Goal: Find specific page/section: Find specific page/section

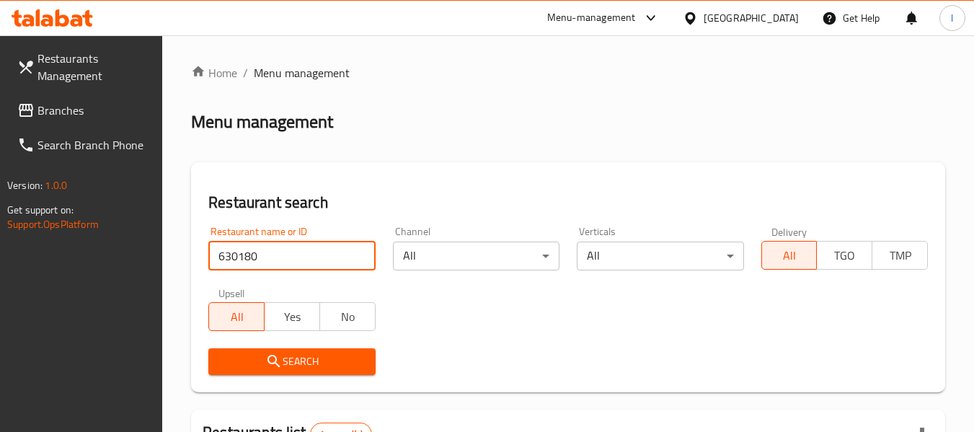
scroll to position [247, 0]
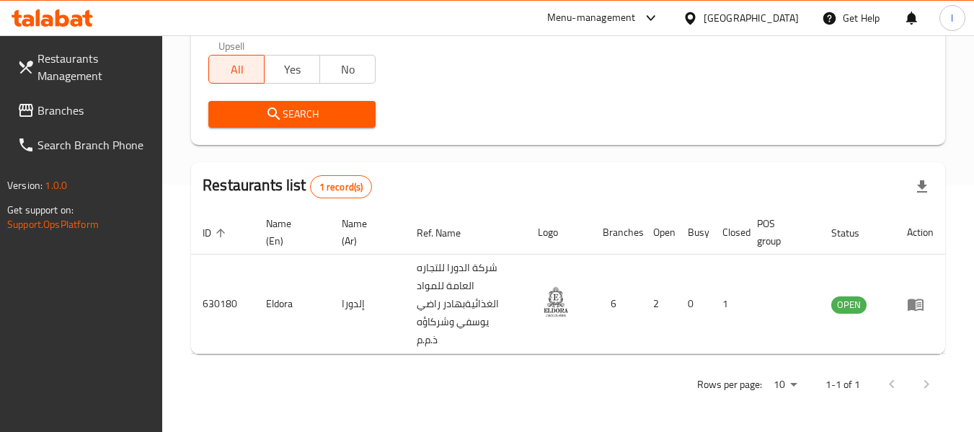
click at [50, 110] on span "Branches" at bounding box center [94, 110] width 114 height 17
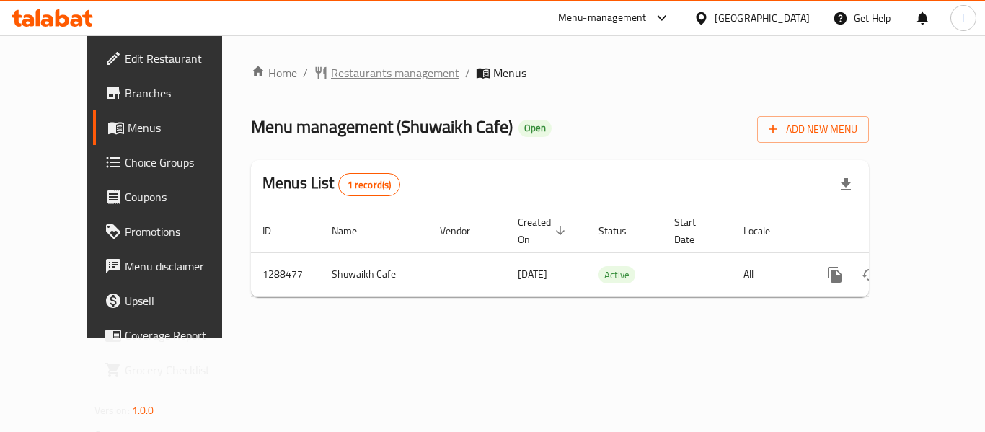
click at [331, 77] on span "Restaurants management" at bounding box center [395, 72] width 128 height 17
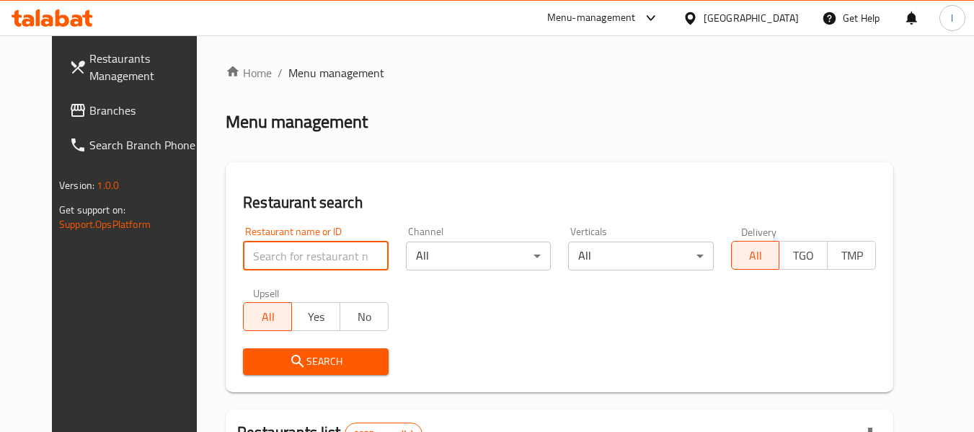
click at [301, 258] on input "search" at bounding box center [315, 256] width 145 height 29
paste input "697178"
type input "697178"
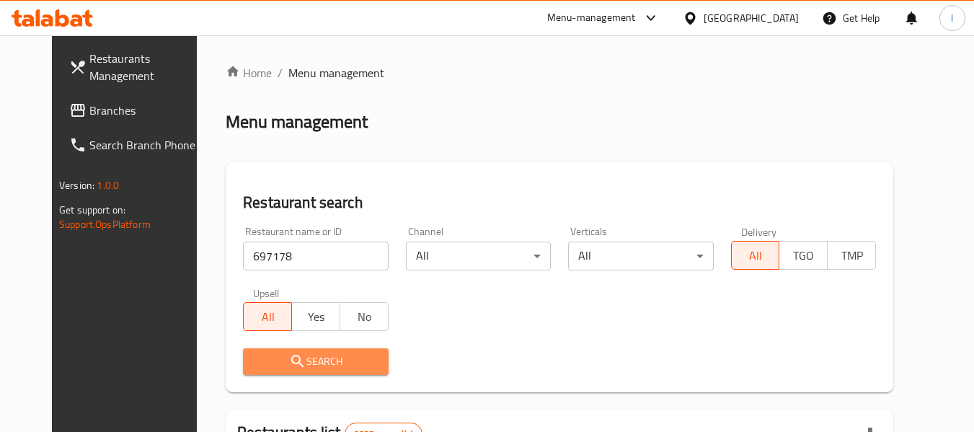
click at [315, 360] on span "Search" at bounding box center [315, 362] width 122 height 18
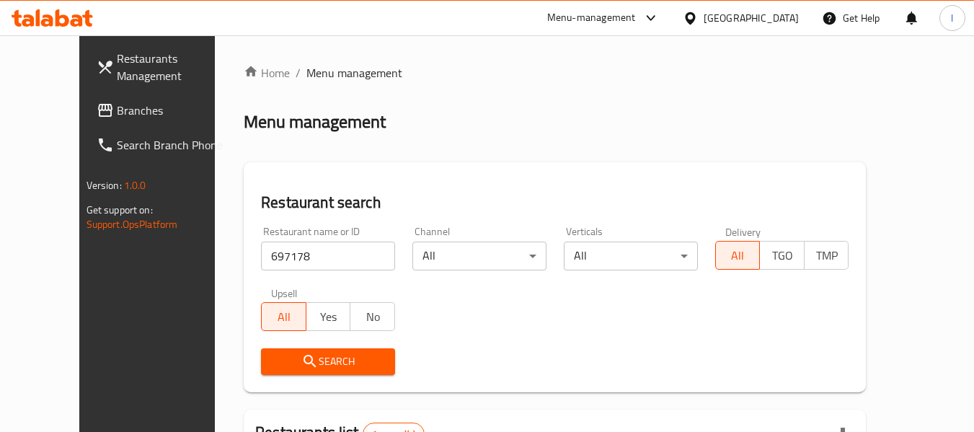
click at [117, 113] on span "Branches" at bounding box center [174, 110] width 114 height 17
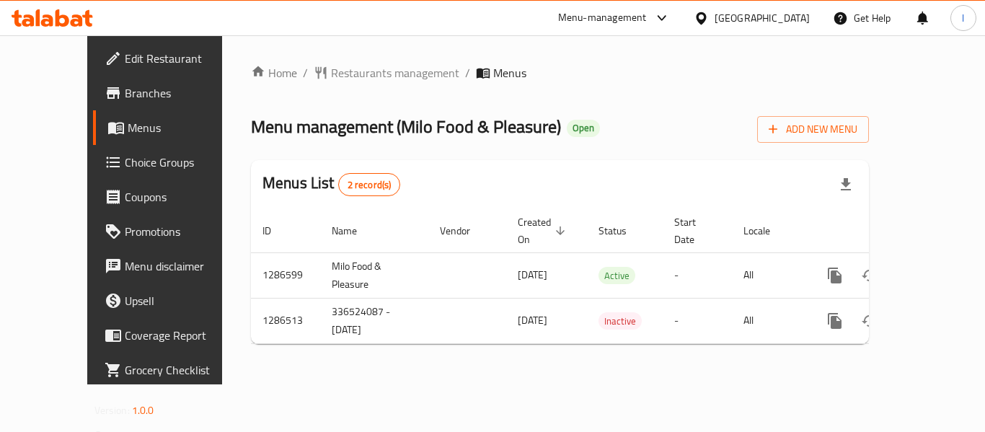
click at [125, 94] on span "Branches" at bounding box center [182, 92] width 115 height 17
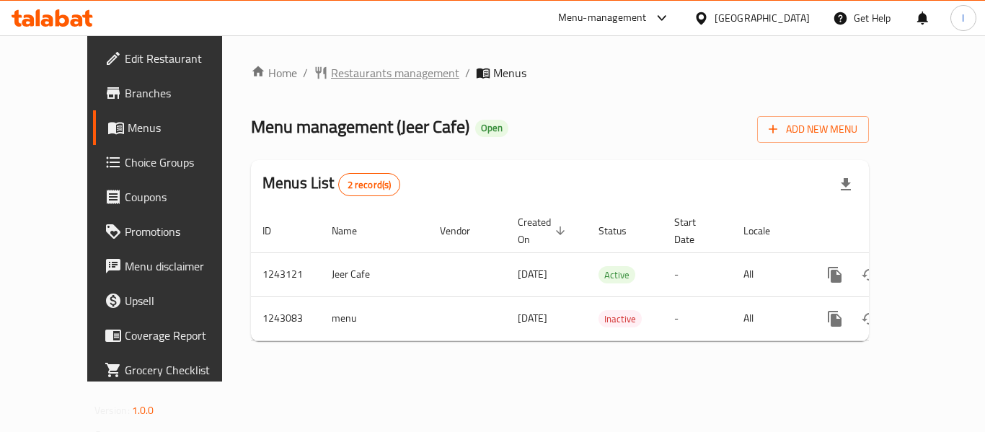
click at [369, 75] on span "Restaurants management" at bounding box center [395, 72] width 128 height 17
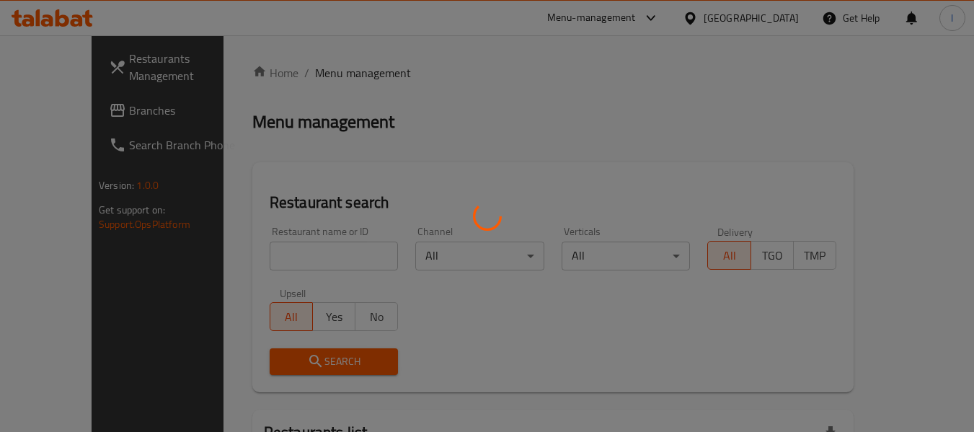
drag, startPoint x: 284, startPoint y: 257, endPoint x: 298, endPoint y: 257, distance: 14.4
click at [292, 257] on div at bounding box center [487, 216] width 974 height 432
click at [298, 256] on div at bounding box center [487, 216] width 974 height 432
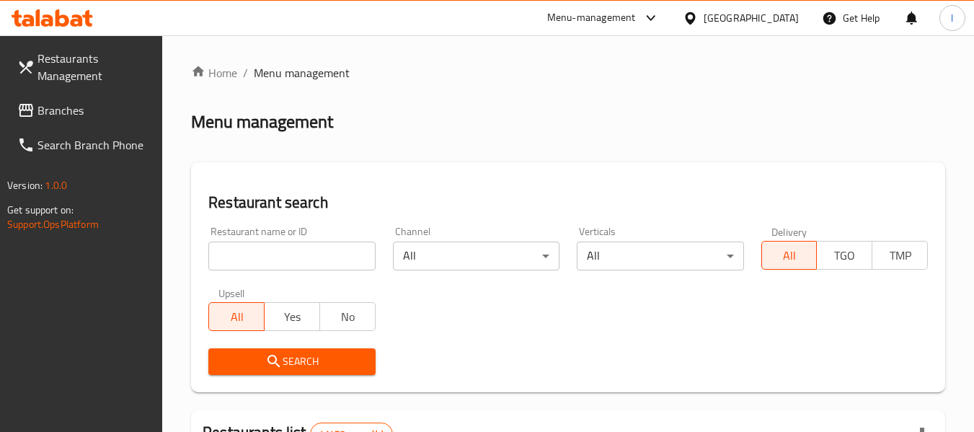
click at [324, 256] on input "search" at bounding box center [291, 256] width 167 height 29
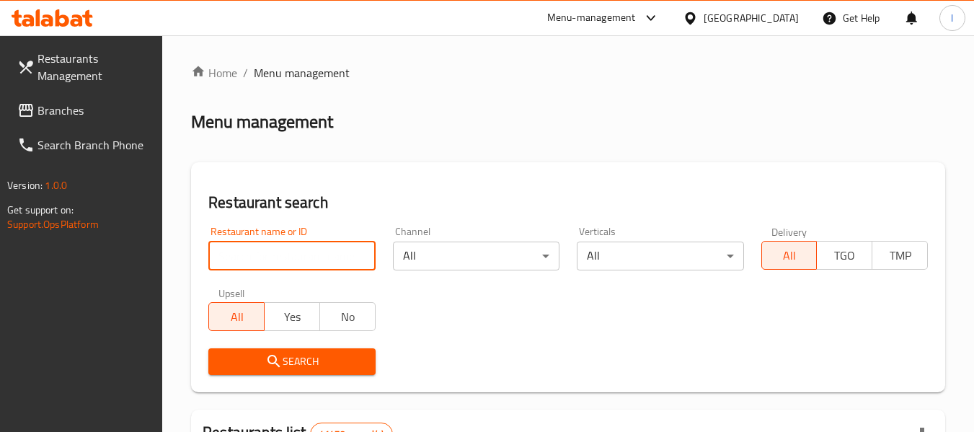
paste input "681444"
type input "681444"
click button "Search" at bounding box center [291, 361] width 167 height 27
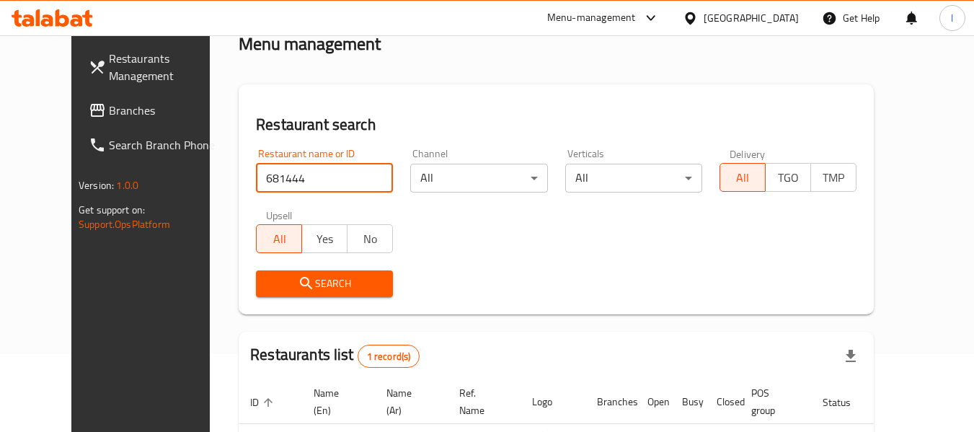
scroll to position [144, 0]
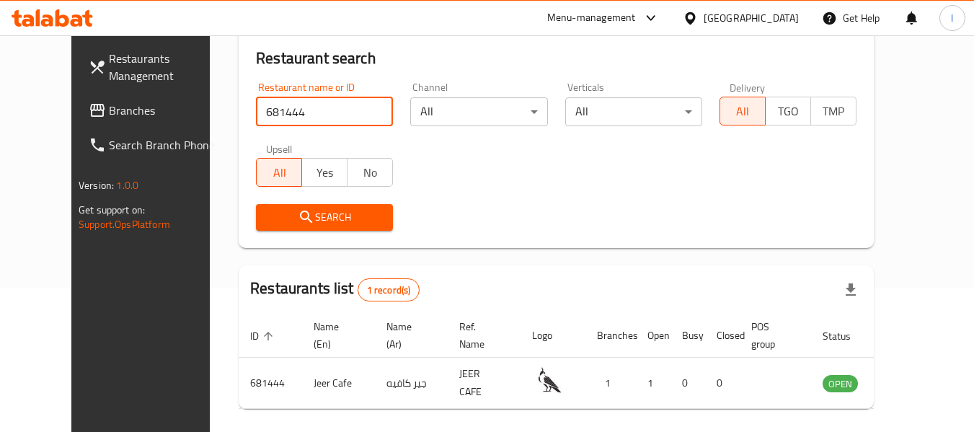
click at [109, 114] on span "Branches" at bounding box center [166, 110] width 114 height 17
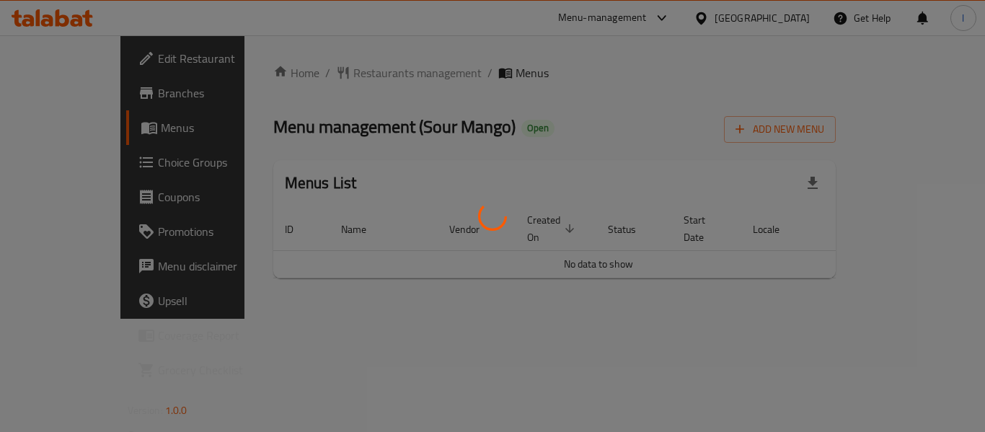
click at [355, 50] on div at bounding box center [492, 216] width 985 height 432
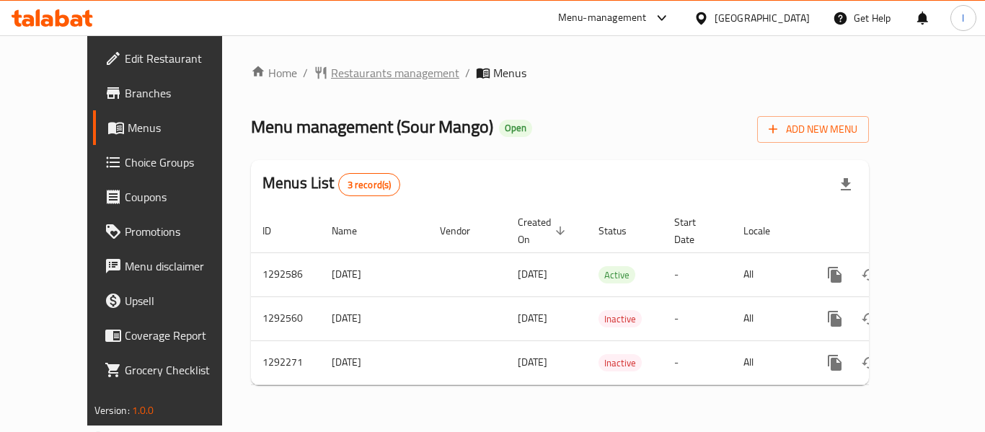
click at [336, 69] on span "Restaurants management" at bounding box center [395, 72] width 128 height 17
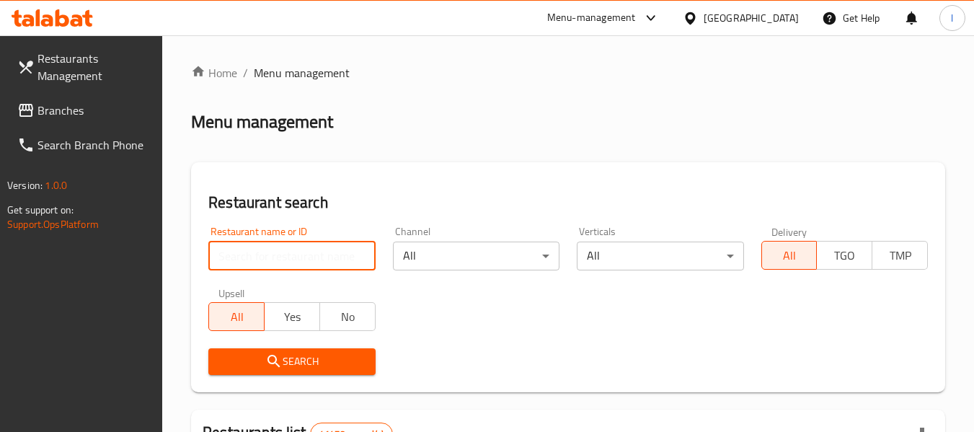
drag, startPoint x: 286, startPoint y: 252, endPoint x: 283, endPoint y: 258, distance: 7.4
click at [287, 252] on input "search" at bounding box center [291, 256] width 167 height 29
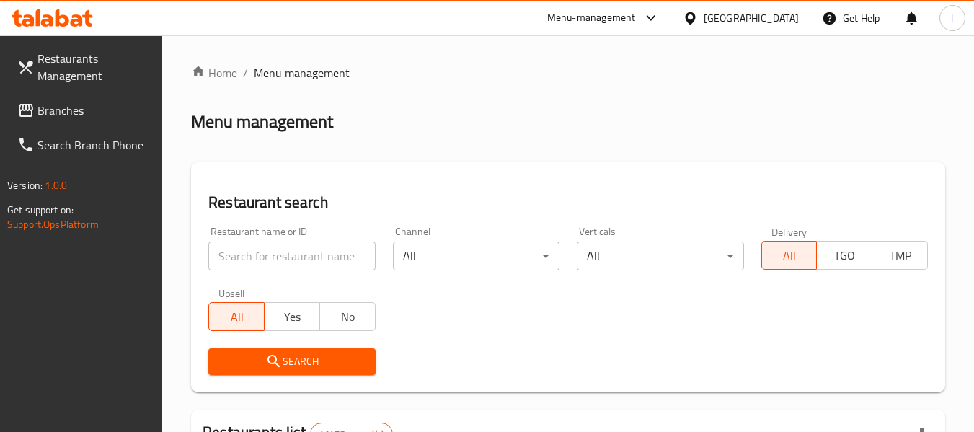
click at [279, 259] on input "search" at bounding box center [291, 256] width 167 height 29
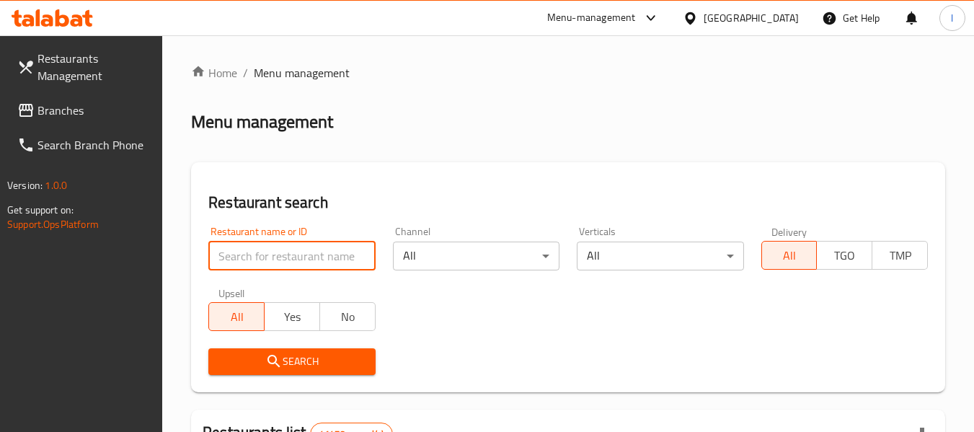
paste input "699056"
type input "699056"
click button "Search" at bounding box center [291, 361] width 167 height 27
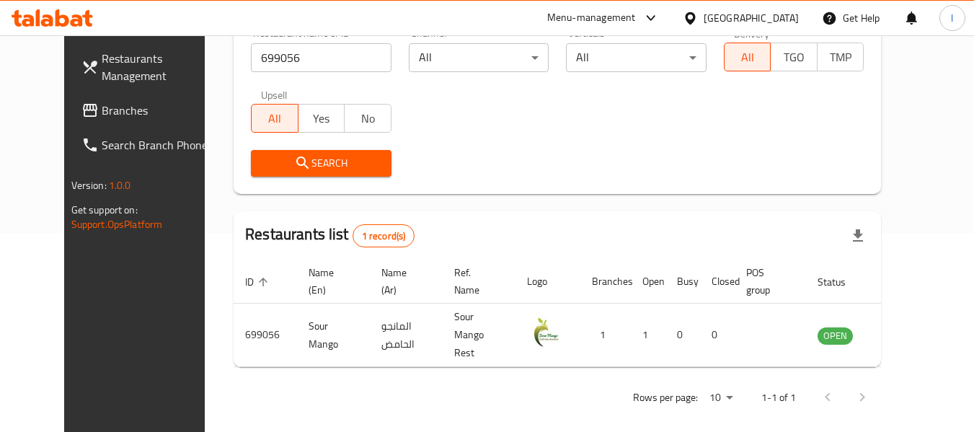
scroll to position [199, 0]
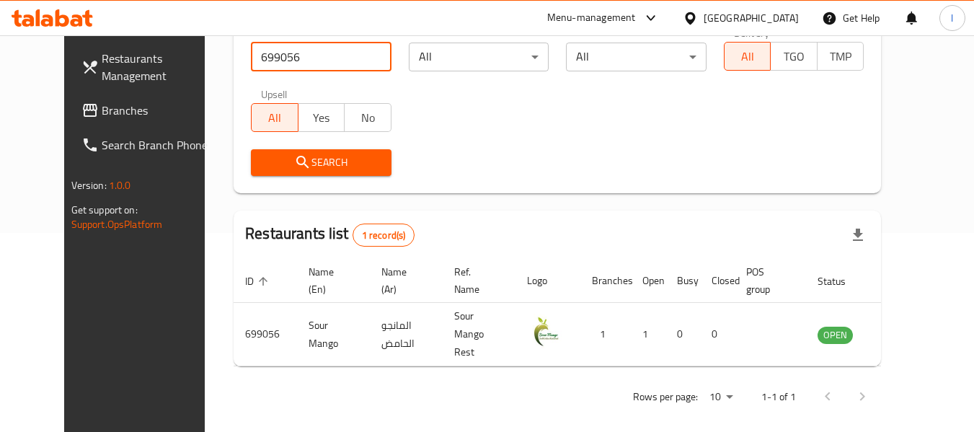
click at [102, 114] on span "Branches" at bounding box center [159, 110] width 114 height 17
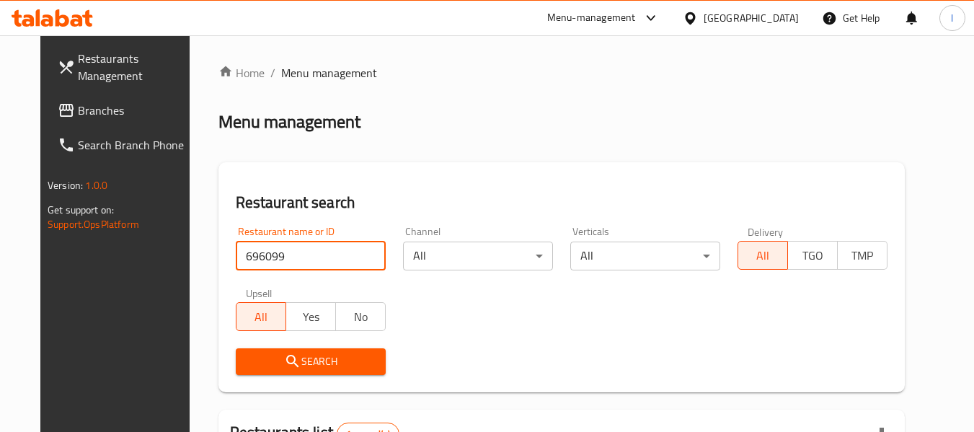
scroll to position [193, 0]
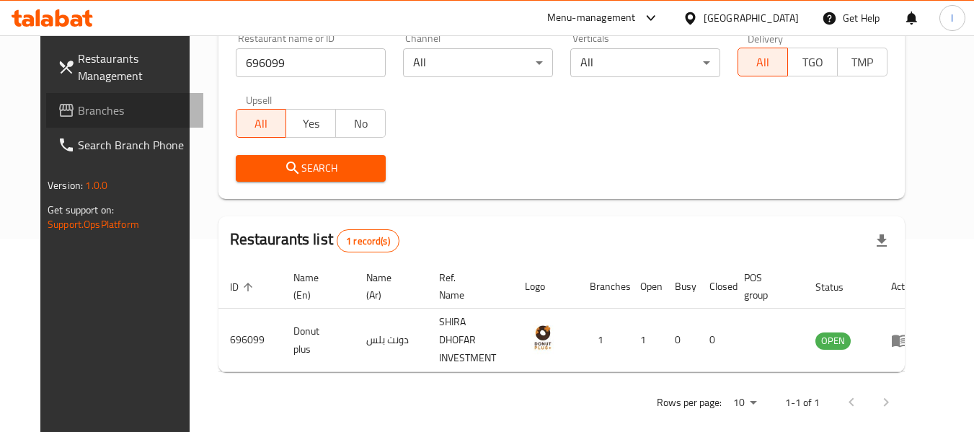
click at [78, 103] on span "Branches" at bounding box center [135, 110] width 114 height 17
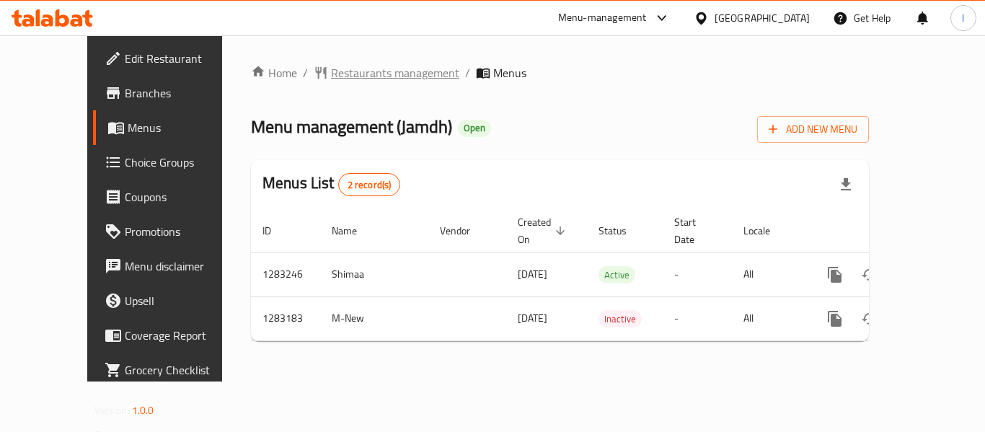
click at [362, 80] on span "Restaurants management" at bounding box center [395, 72] width 128 height 17
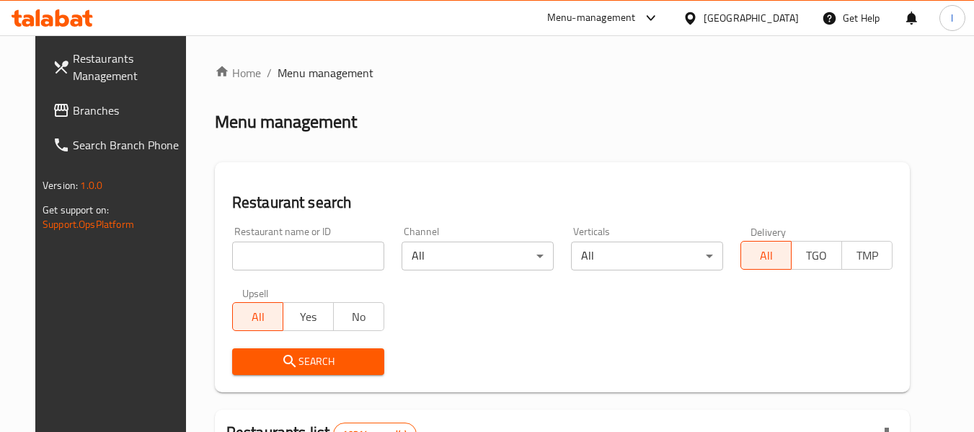
click at [311, 258] on input "search" at bounding box center [308, 256] width 152 height 29
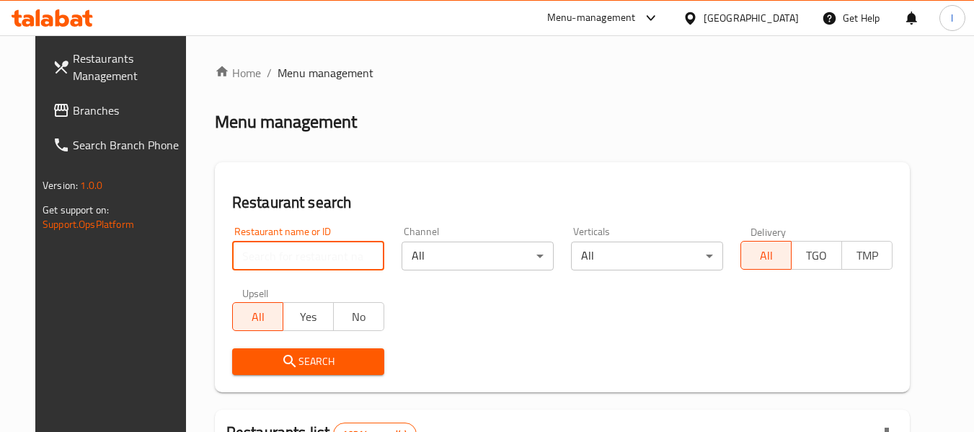
paste input "695146"
type input "695146"
click button "Search" at bounding box center [308, 361] width 152 height 27
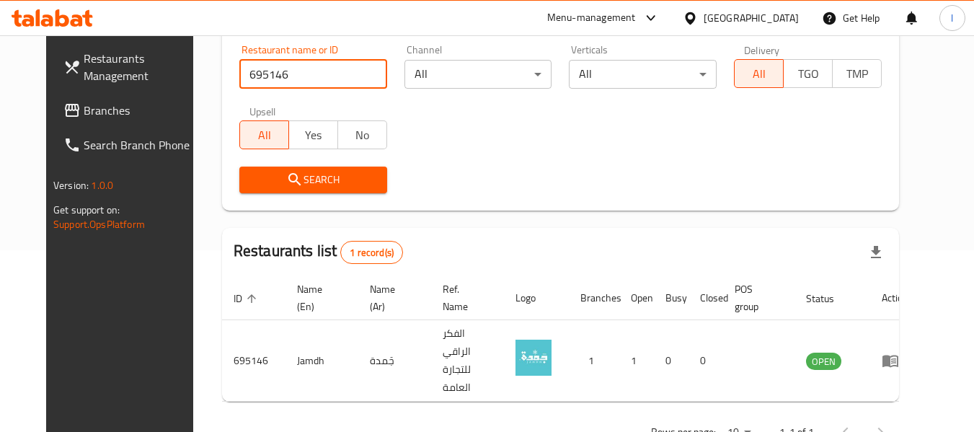
scroll to position [199, 0]
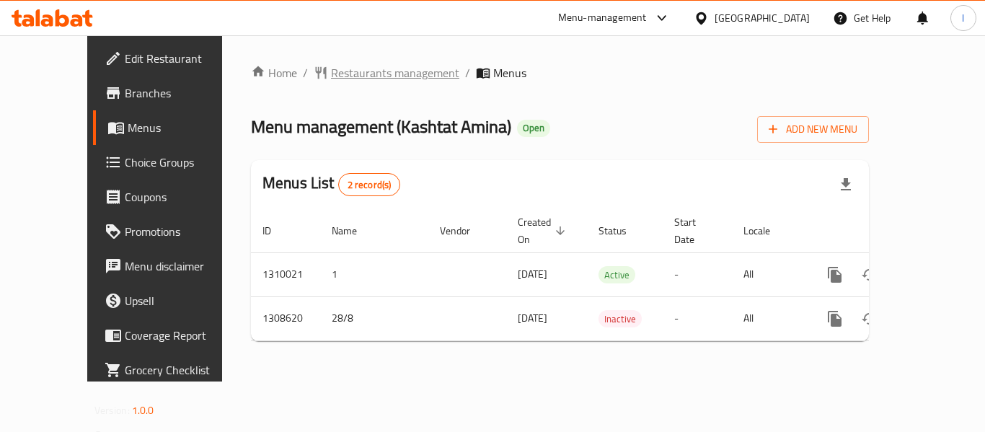
click at [334, 74] on span "Restaurants management" at bounding box center [395, 72] width 128 height 17
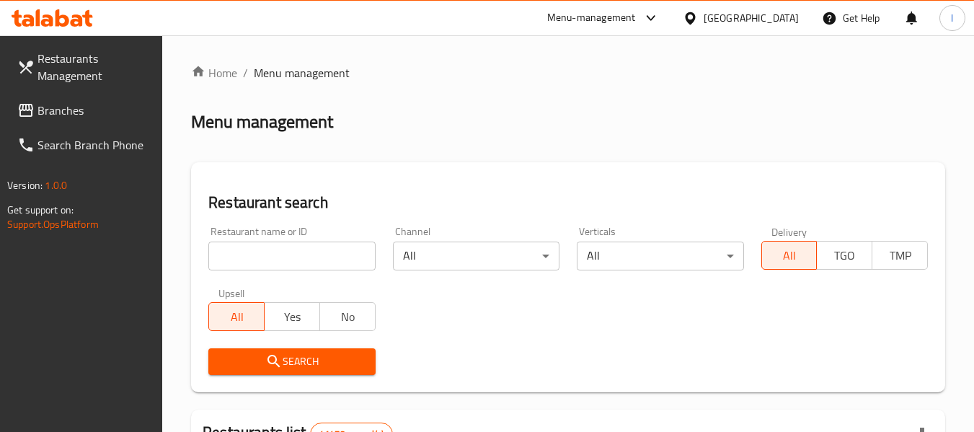
click at [245, 250] on input "search" at bounding box center [291, 256] width 167 height 29
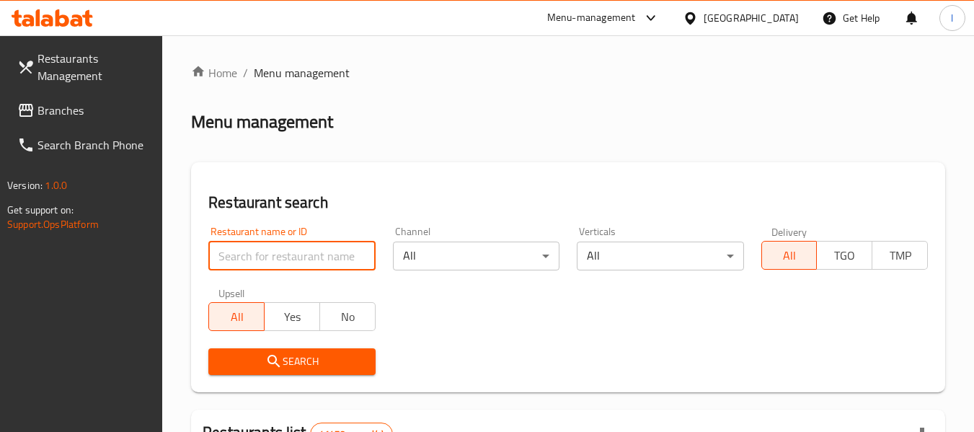
paste input "704963"
type input "704963"
click button "Search" at bounding box center [291, 361] width 167 height 27
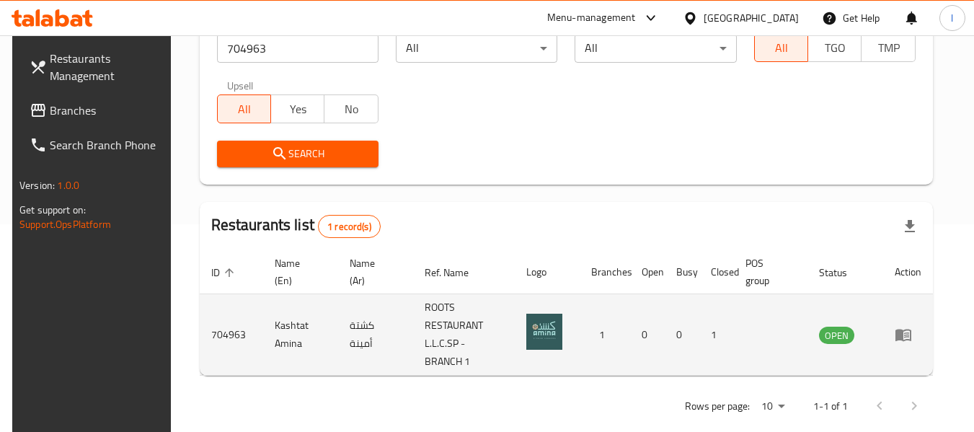
scroll to position [211, 0]
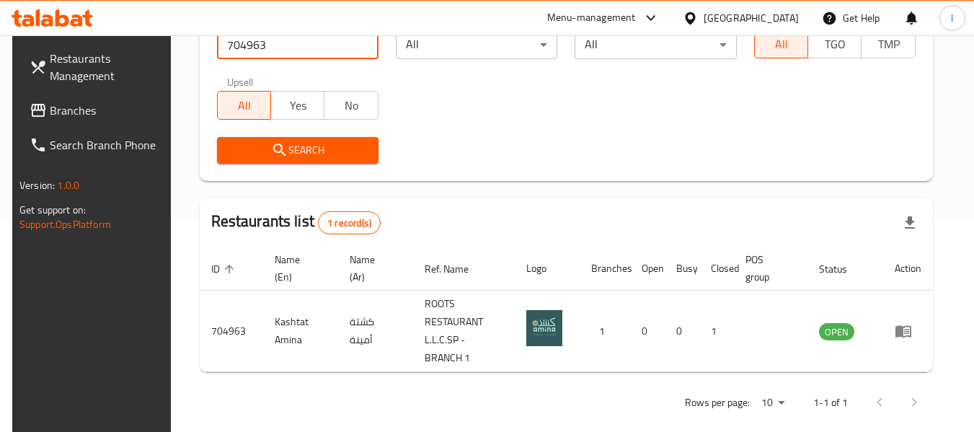
click at [64, 109] on span "Branches" at bounding box center [107, 110] width 114 height 17
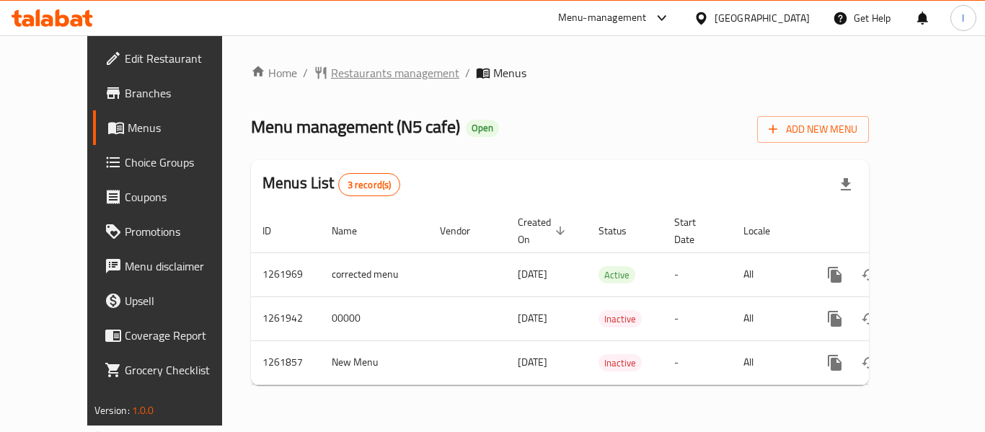
click at [331, 70] on span "Restaurants management" at bounding box center [395, 72] width 128 height 17
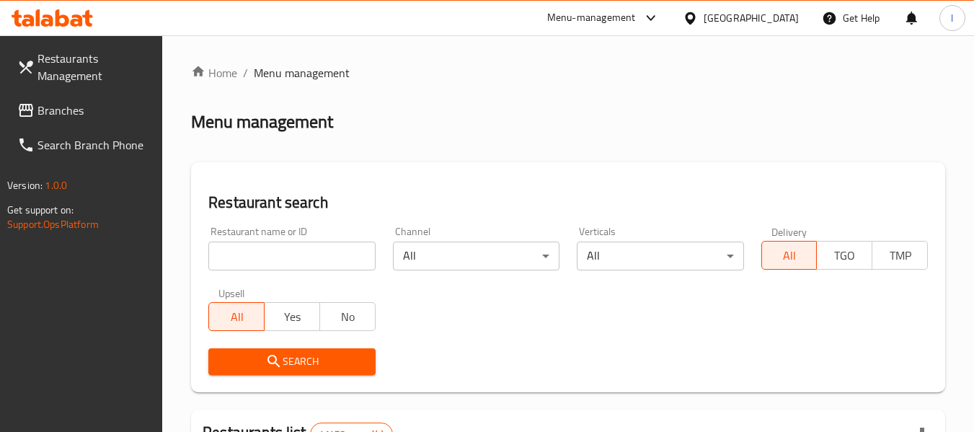
click at [253, 246] on input "search" at bounding box center [291, 256] width 167 height 29
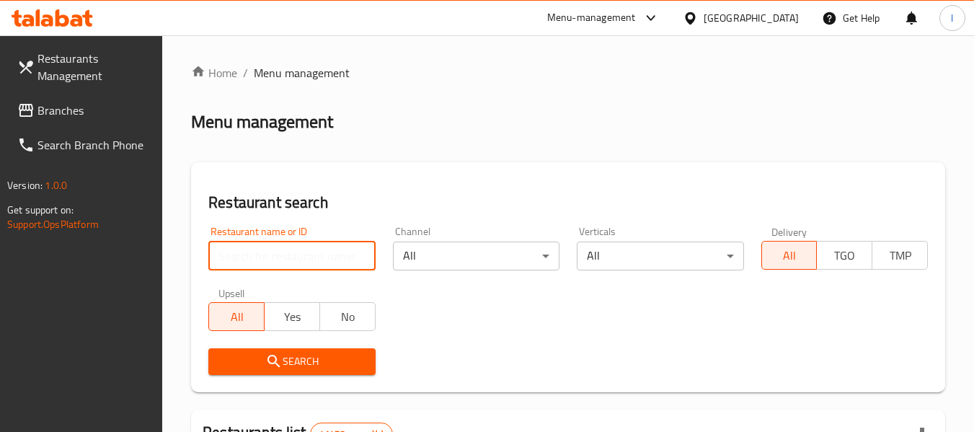
paste input "685350"
type input "685350"
click button "Search" at bounding box center [291, 361] width 167 height 27
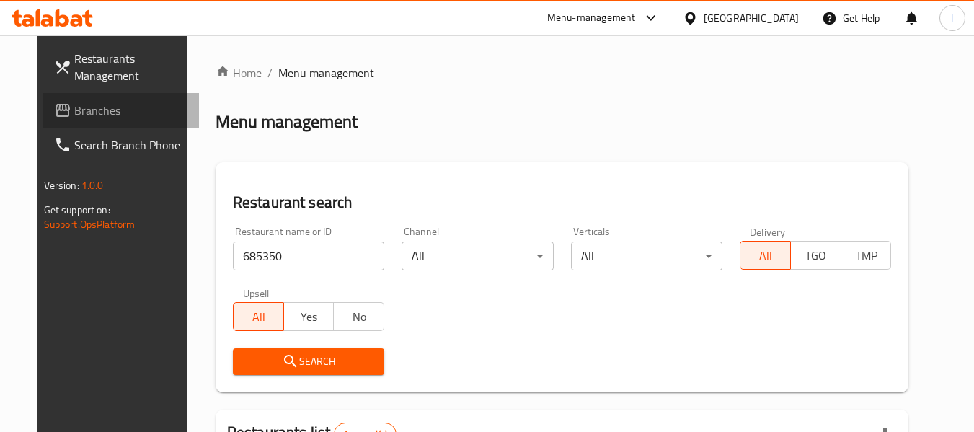
click at [56, 117] on icon at bounding box center [63, 110] width 14 height 13
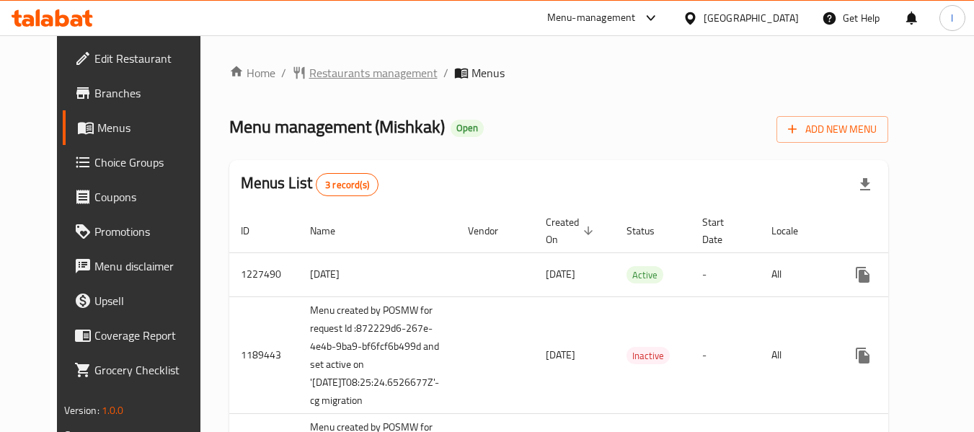
drag, startPoint x: 0, startPoint y: 0, endPoint x: 348, endPoint y: 69, distance: 355.0
click at [348, 69] on span "Restaurants management" at bounding box center [373, 72] width 128 height 17
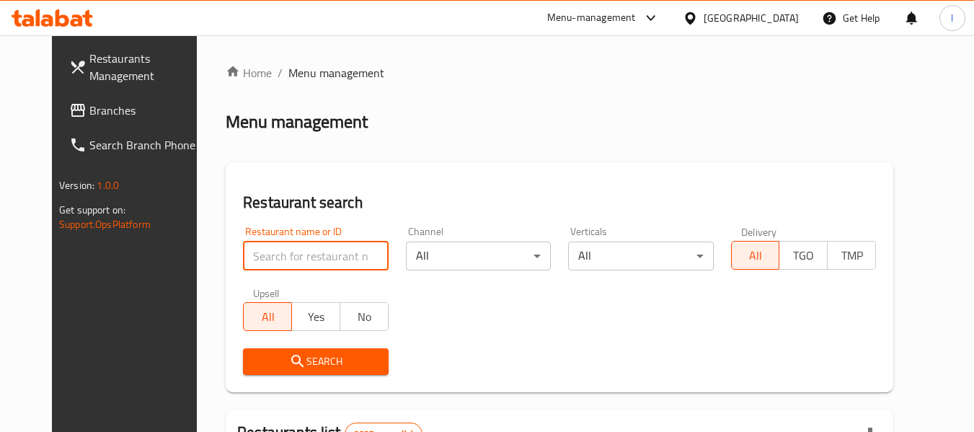
click at [339, 254] on input "search" at bounding box center [315, 256] width 145 height 29
paste input "17400"
type input "17400"
click button "Search" at bounding box center [315, 361] width 145 height 27
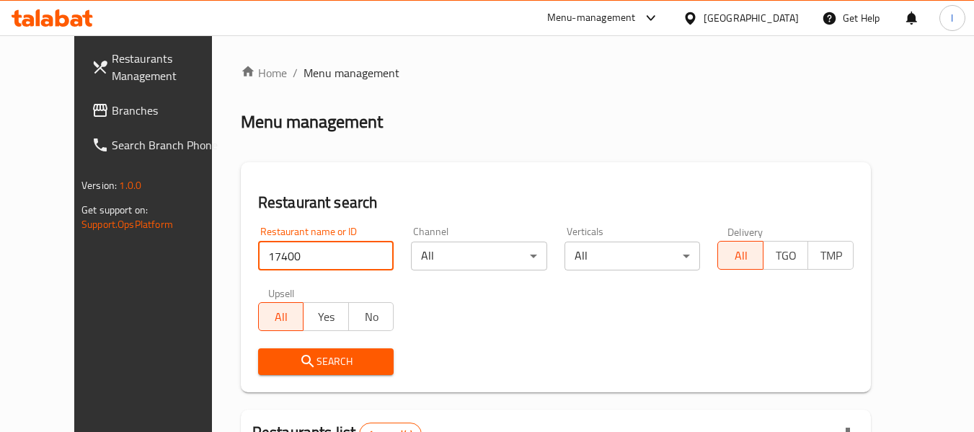
scroll to position [199, 0]
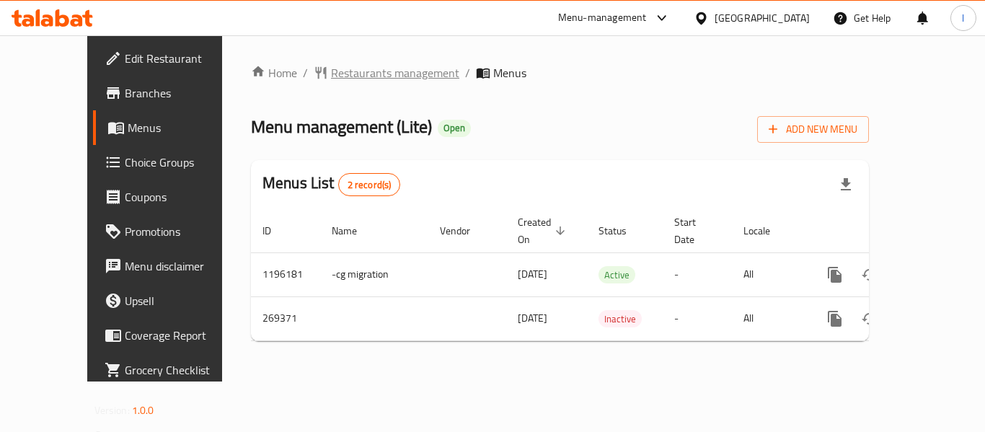
click at [393, 71] on span "Restaurants management" at bounding box center [395, 72] width 128 height 17
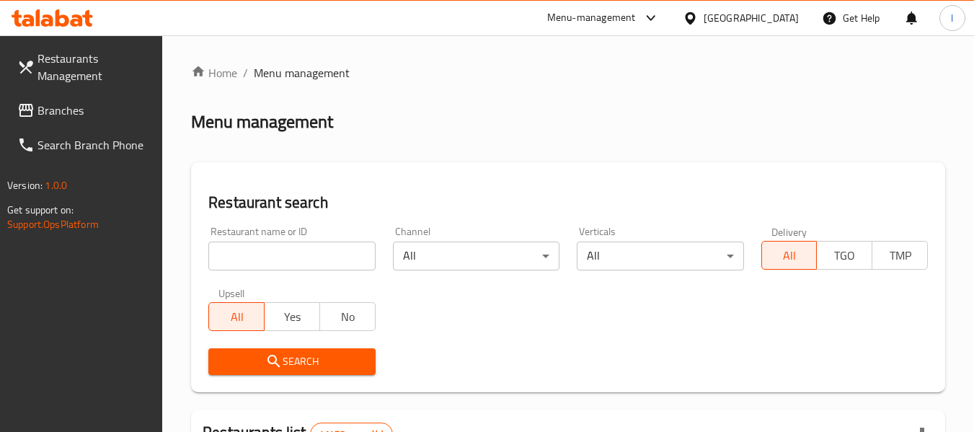
click at [291, 252] on input "search" at bounding box center [291, 256] width 167 height 29
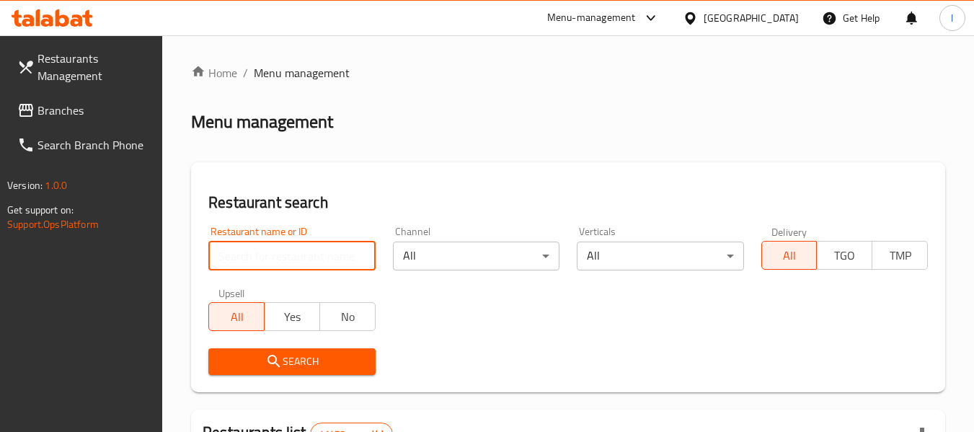
paste input "627739"
type input "627739"
click button "Search" at bounding box center [291, 361] width 167 height 27
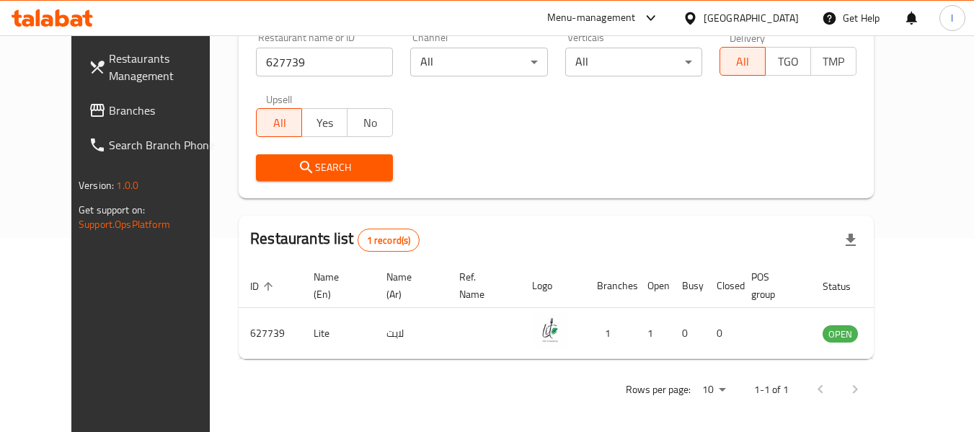
scroll to position [199, 0]
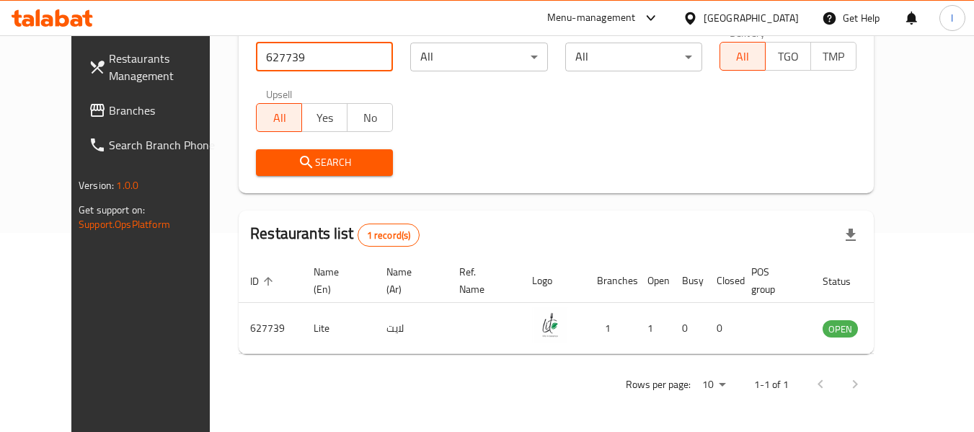
click at [132, 104] on span "Branches" at bounding box center [166, 110] width 114 height 17
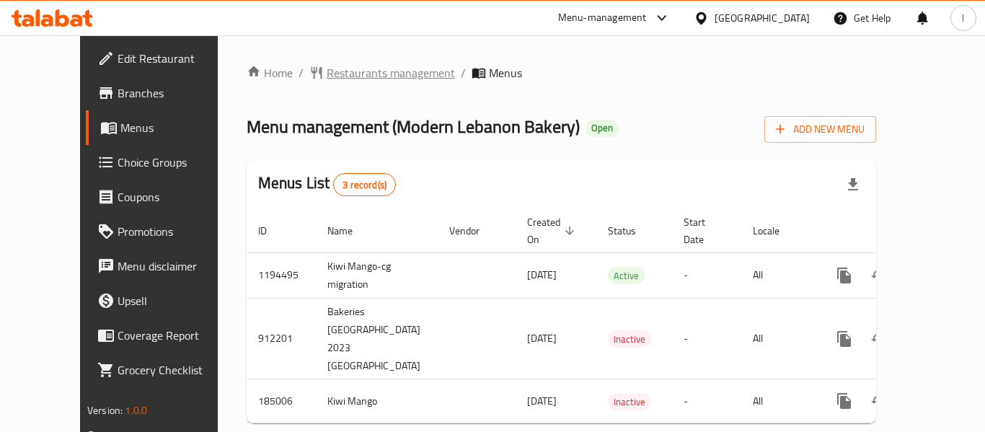
click at [361, 78] on span "Restaurants management" at bounding box center [391, 72] width 128 height 17
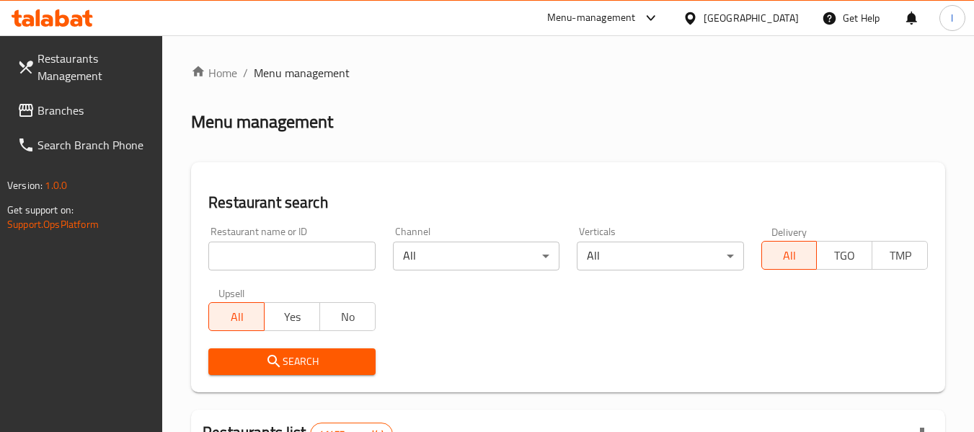
click at [345, 249] on input "search" at bounding box center [291, 256] width 167 height 29
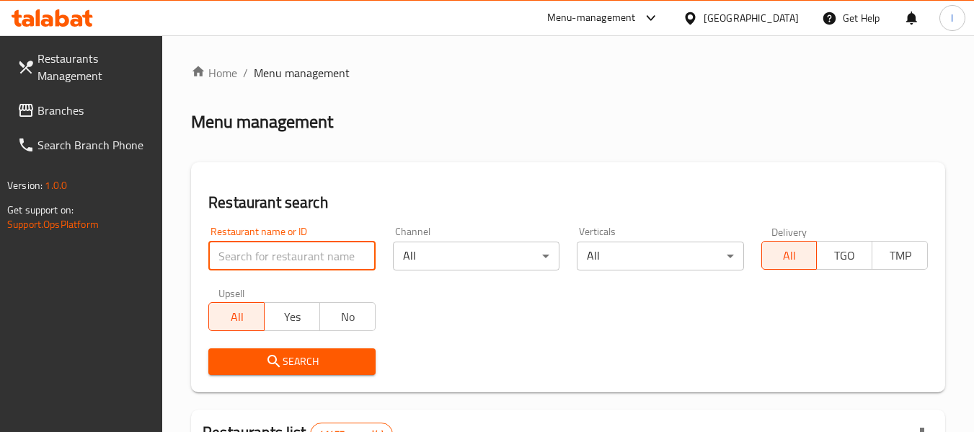
paste input "619803"
type input "619803"
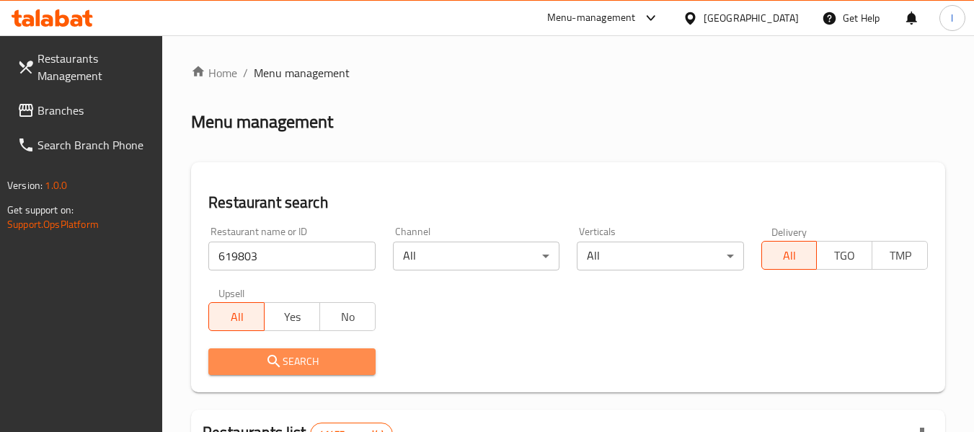
click at [347, 358] on span "Search" at bounding box center [291, 362] width 143 height 18
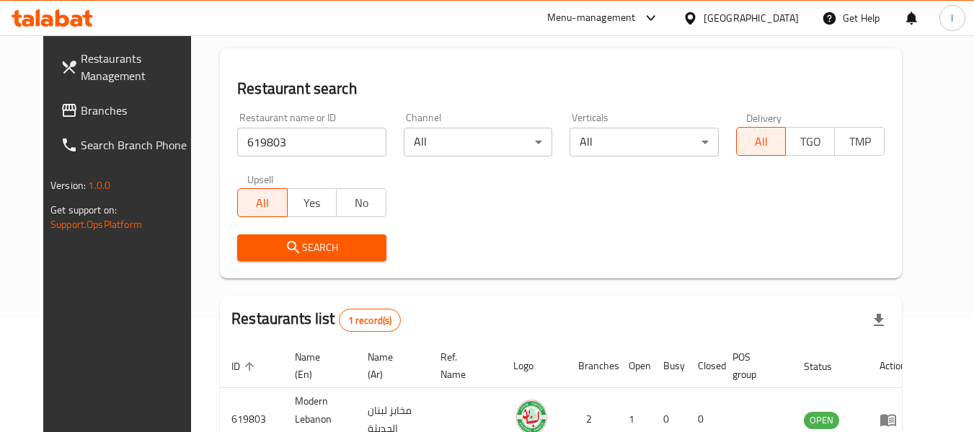
scroll to position [193, 0]
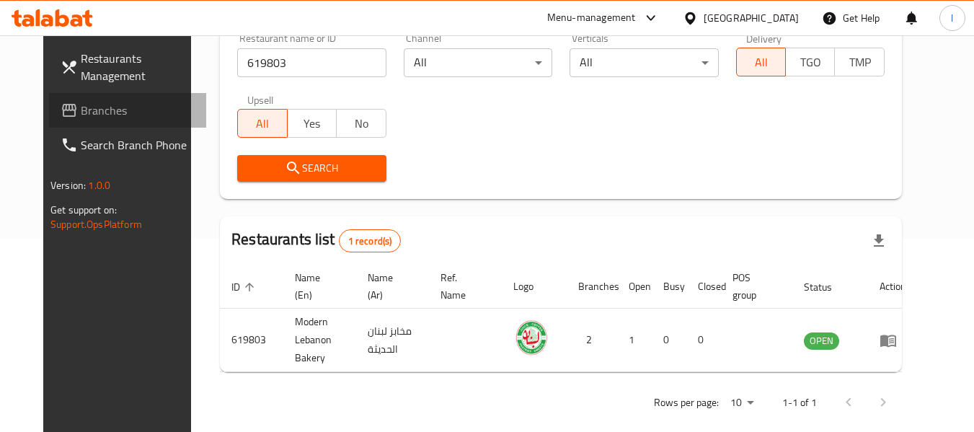
click at [49, 99] on link "Branches" at bounding box center [127, 110] width 157 height 35
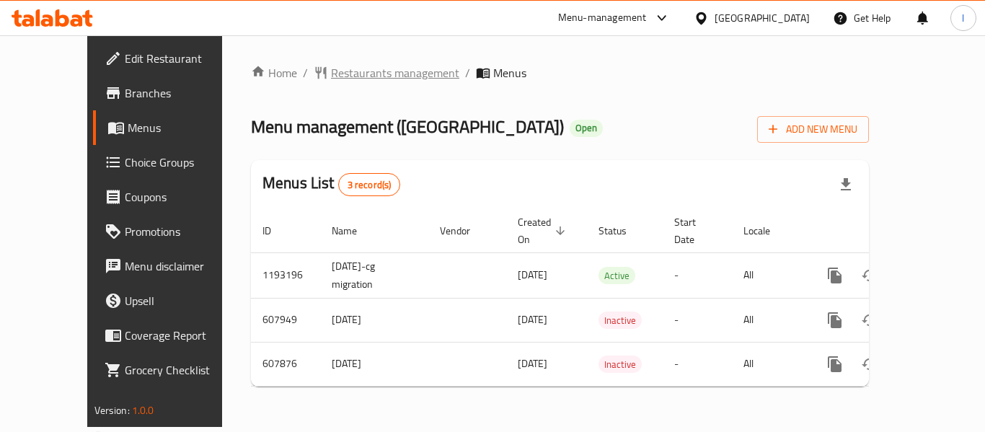
click at [331, 72] on span "Restaurants management" at bounding box center [395, 72] width 128 height 17
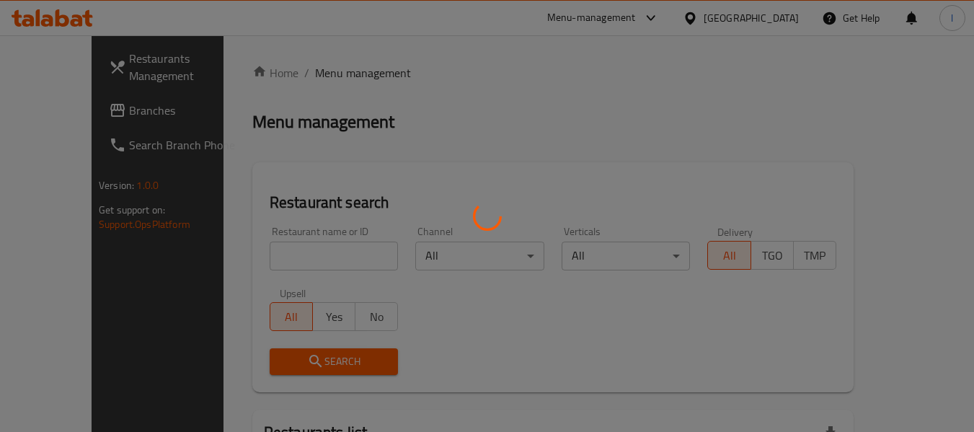
click at [265, 254] on div at bounding box center [487, 216] width 974 height 432
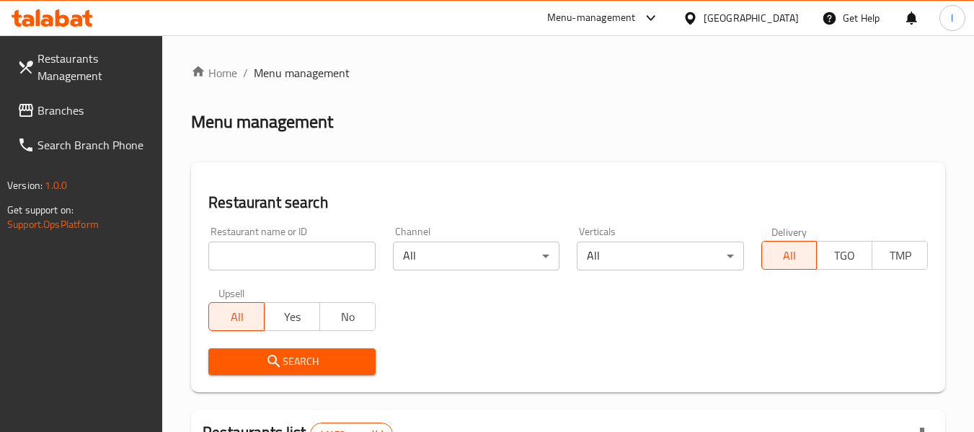
click at [265, 254] on input "search" at bounding box center [291, 256] width 167 height 29
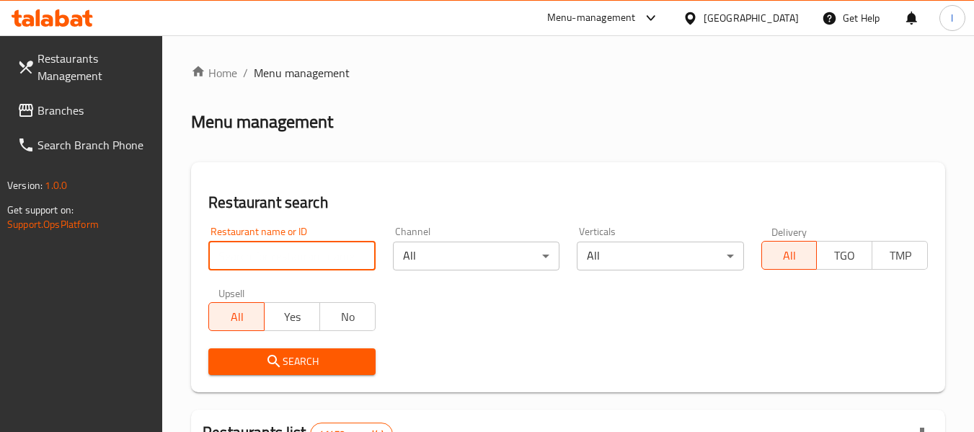
paste input "14030"
type input "14030"
click button "Search" at bounding box center [291, 361] width 167 height 27
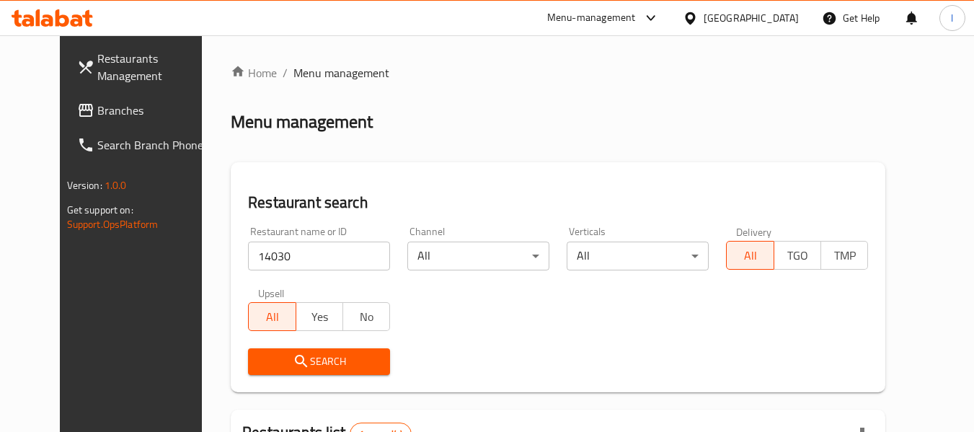
scroll to position [199, 0]
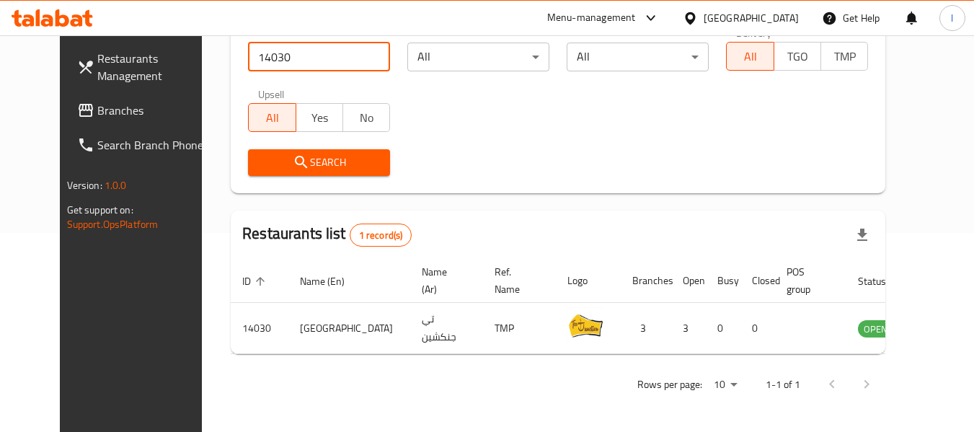
click at [123, 112] on span "Branches" at bounding box center [154, 110] width 114 height 17
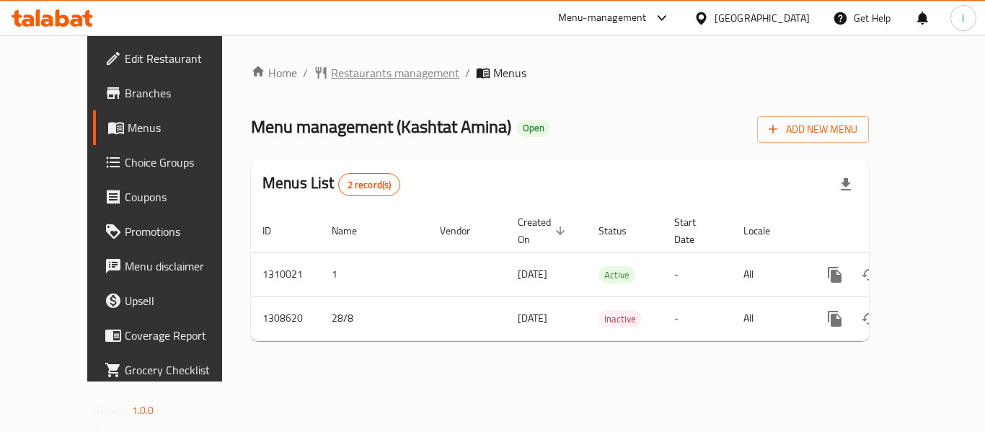
click at [358, 79] on span "Restaurants management" at bounding box center [395, 72] width 128 height 17
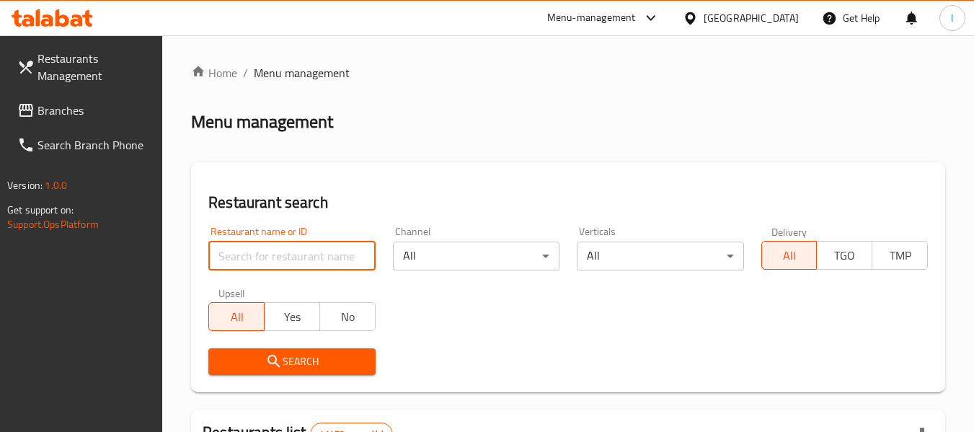
paste input "704963"
type input "704963"
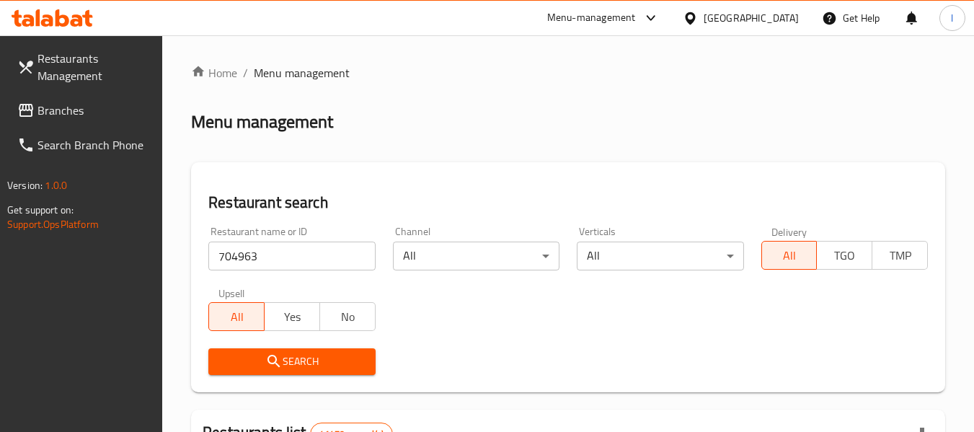
click at [362, 350] on button "Search" at bounding box center [291, 361] width 167 height 27
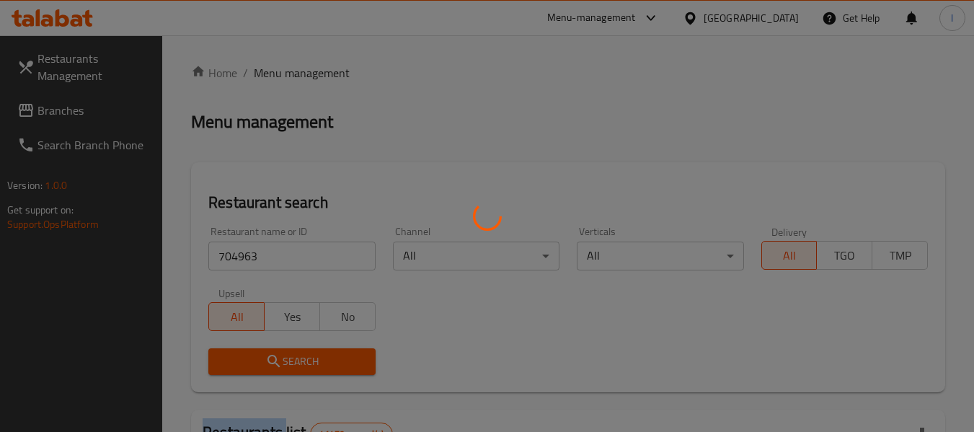
click at [362, 350] on div at bounding box center [487, 216] width 974 height 432
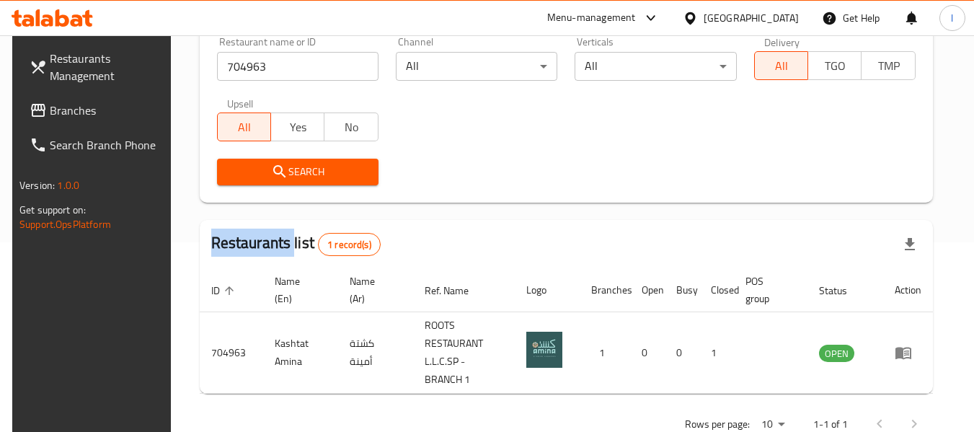
scroll to position [211, 0]
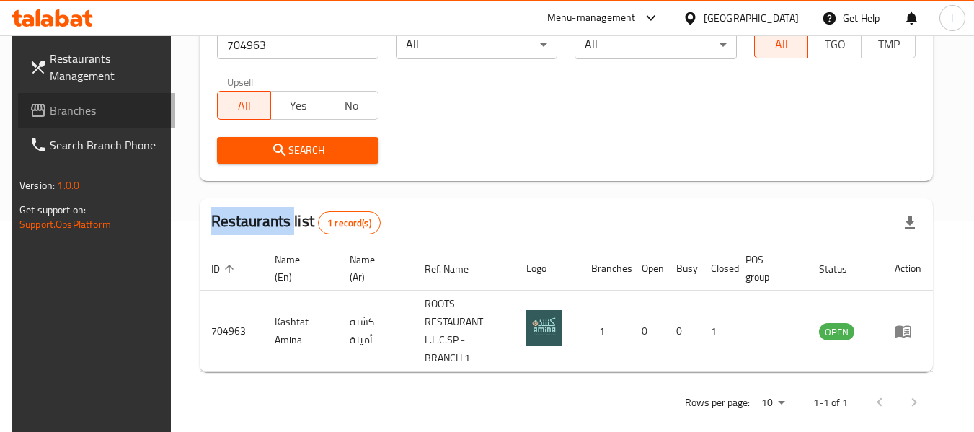
click at [123, 112] on span "Branches" at bounding box center [107, 110] width 114 height 17
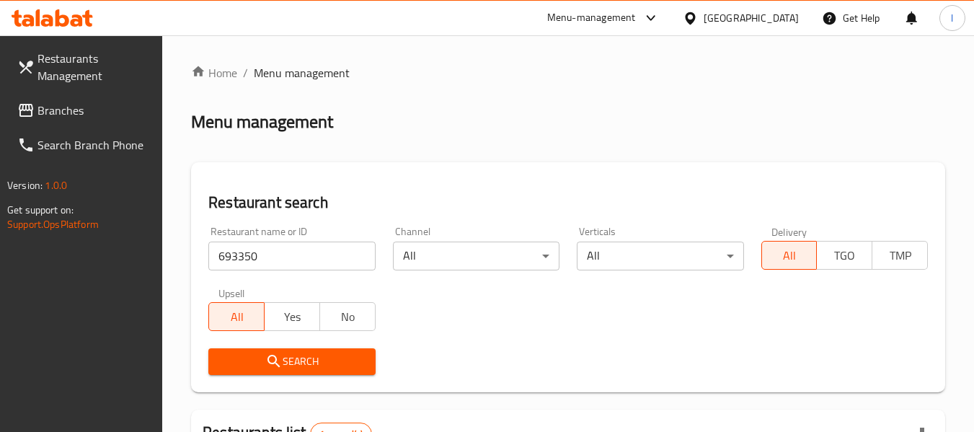
scroll to position [211, 0]
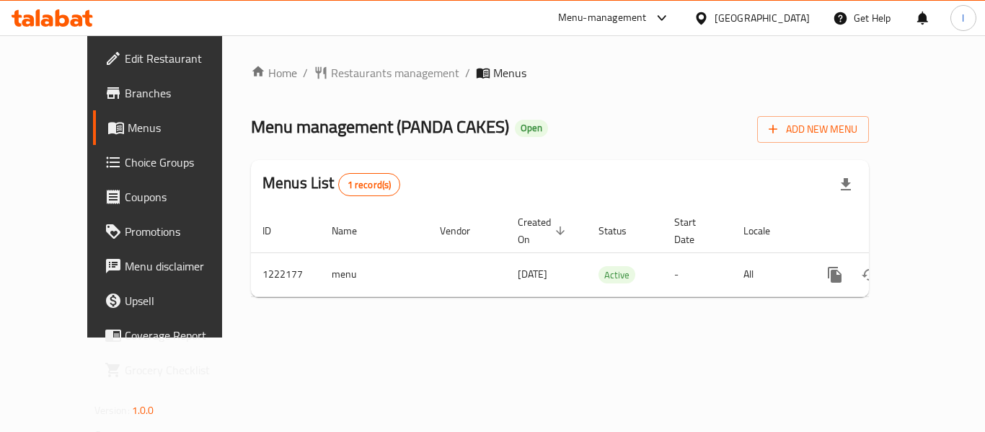
drag, startPoint x: 341, startPoint y: 1, endPoint x: 369, endPoint y: 29, distance: 39.8
click at [365, 32] on div "Menu-management Qatar Get Help l" at bounding box center [492, 18] width 985 height 35
click at [351, 67] on span "Restaurants management" at bounding box center [395, 72] width 128 height 17
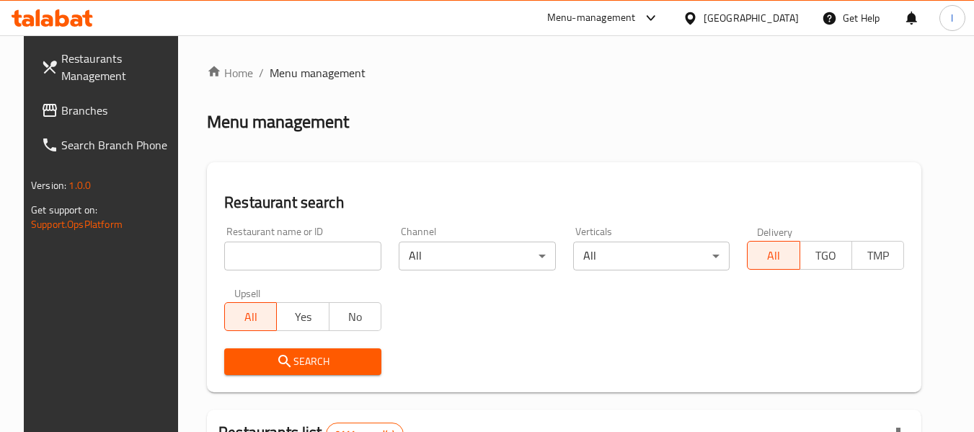
click at [361, 255] on input "search" at bounding box center [302, 256] width 157 height 29
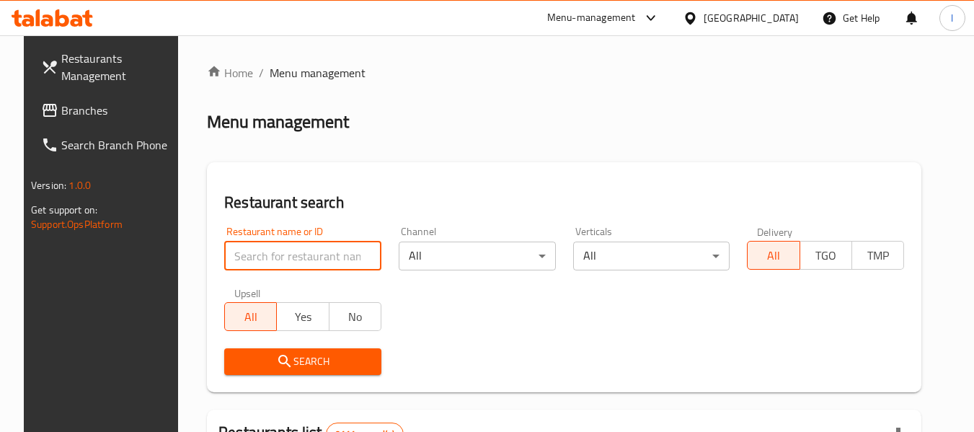
paste input "673941"
type input "673941"
click button "Search" at bounding box center [302, 361] width 157 height 27
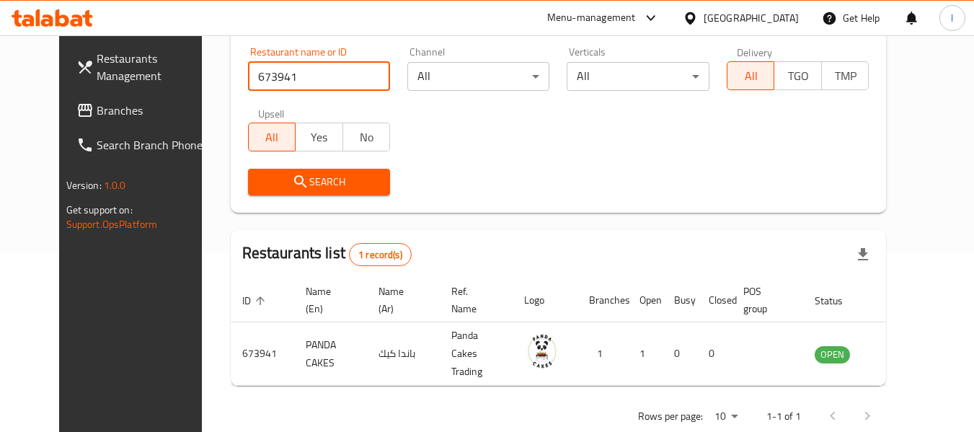
scroll to position [199, 0]
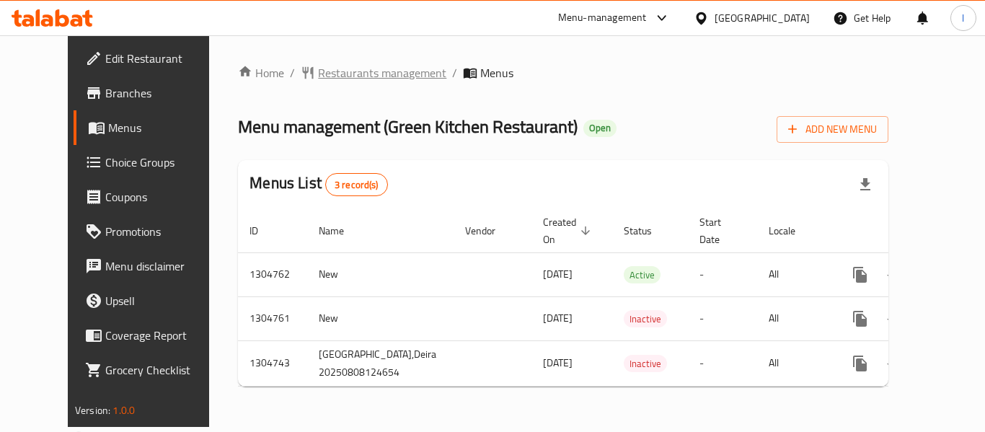
click at [318, 74] on span "Restaurants management" at bounding box center [382, 72] width 128 height 17
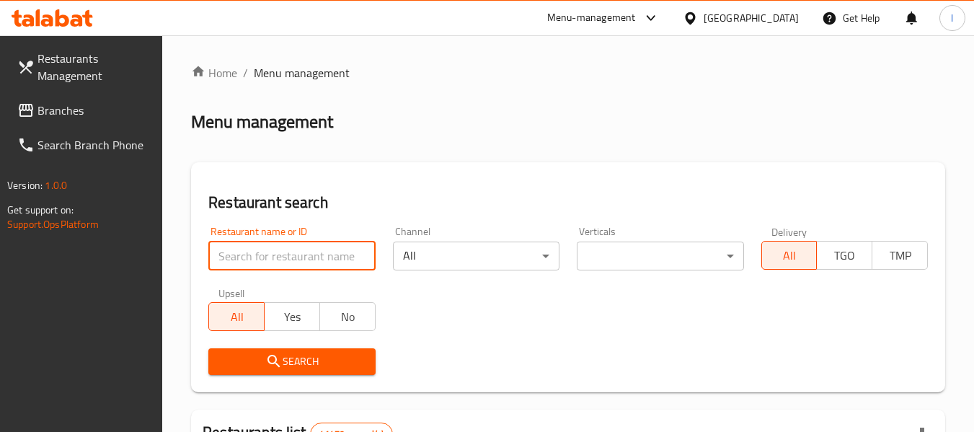
click at [351, 250] on input "search" at bounding box center [291, 256] width 167 height 29
paste input "703399"
type input "703399"
click button "Search" at bounding box center [291, 361] width 167 height 27
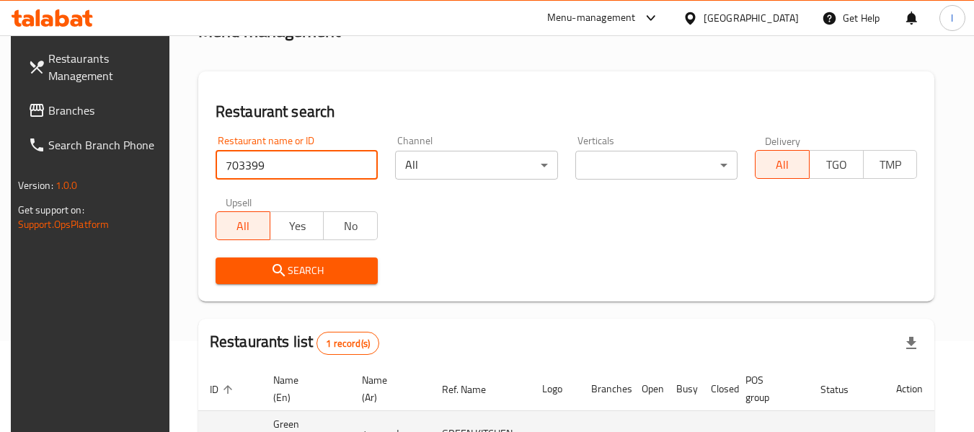
scroll to position [193, 0]
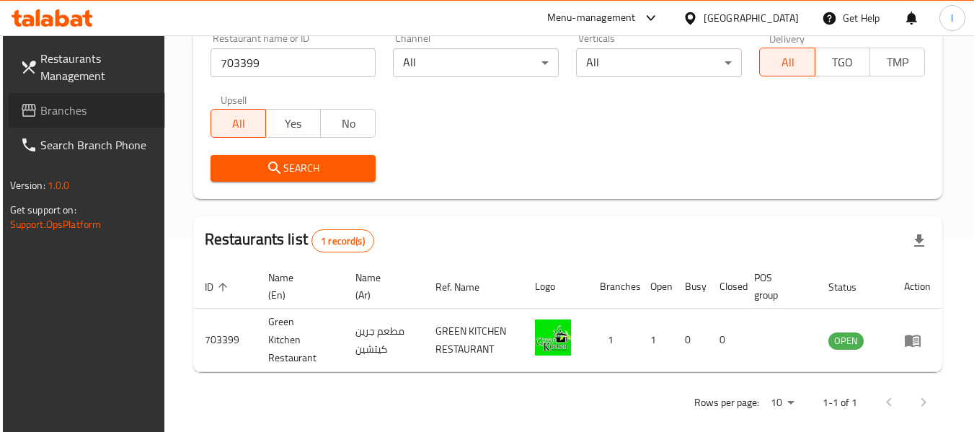
click at [20, 112] on icon at bounding box center [28, 110] width 17 height 17
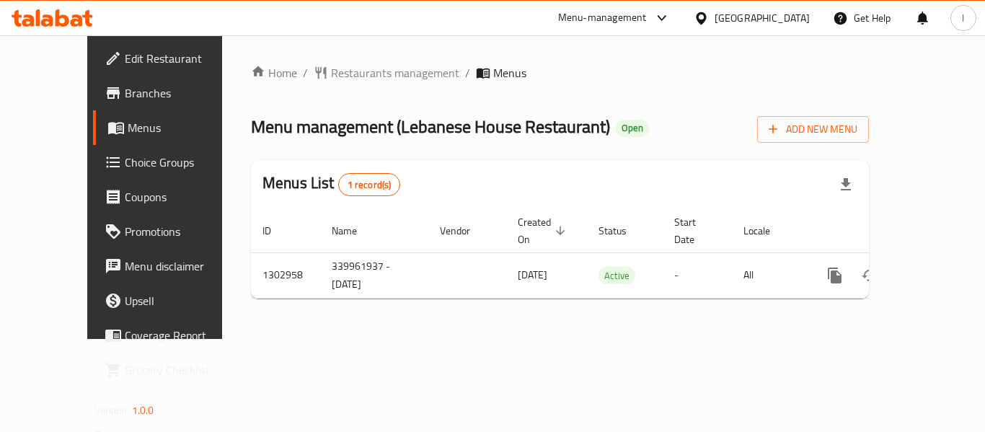
click at [352, 58] on div "Home / Restaurants management / Menus Menu management ( Lebanese House Restaura…" at bounding box center [559, 186] width 675 height 303
click at [365, 79] on span "Restaurants management" at bounding box center [395, 72] width 128 height 17
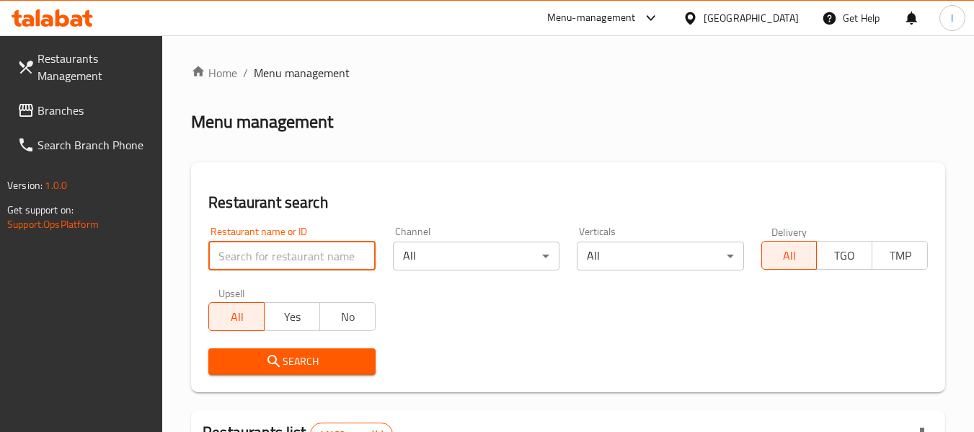
click at [301, 254] on input "search" at bounding box center [291, 256] width 167 height 29
paste input "702477"
type input "702477"
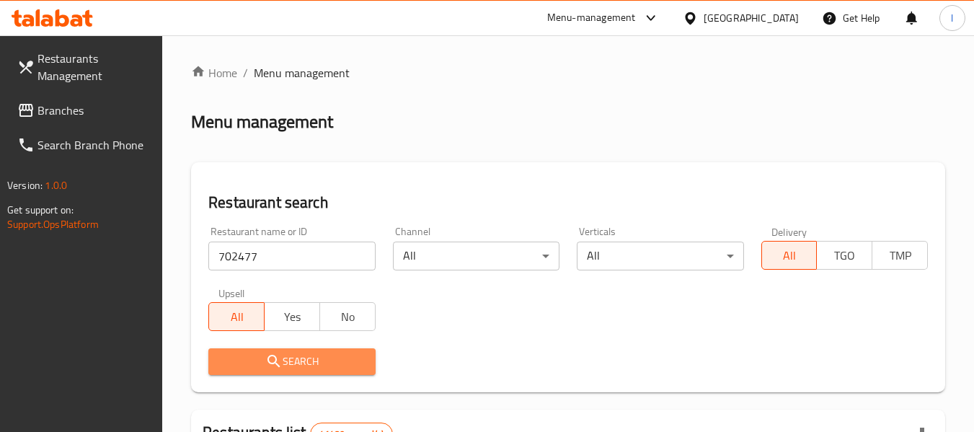
click at [355, 354] on span "Search" at bounding box center [291, 362] width 143 height 18
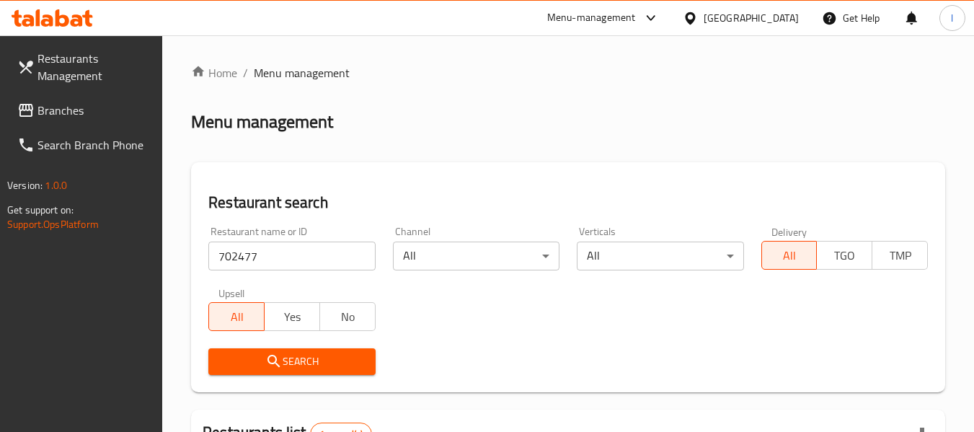
click at [87, 107] on span "Branches" at bounding box center [94, 110] width 114 height 17
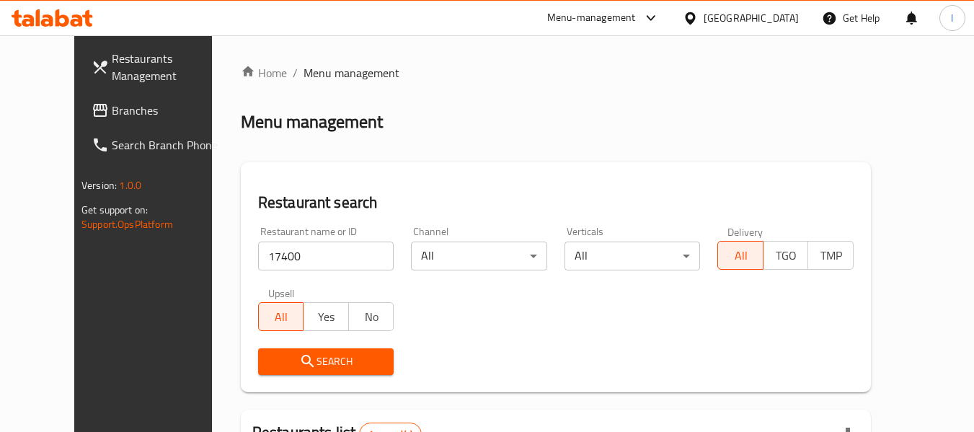
scroll to position [199, 0]
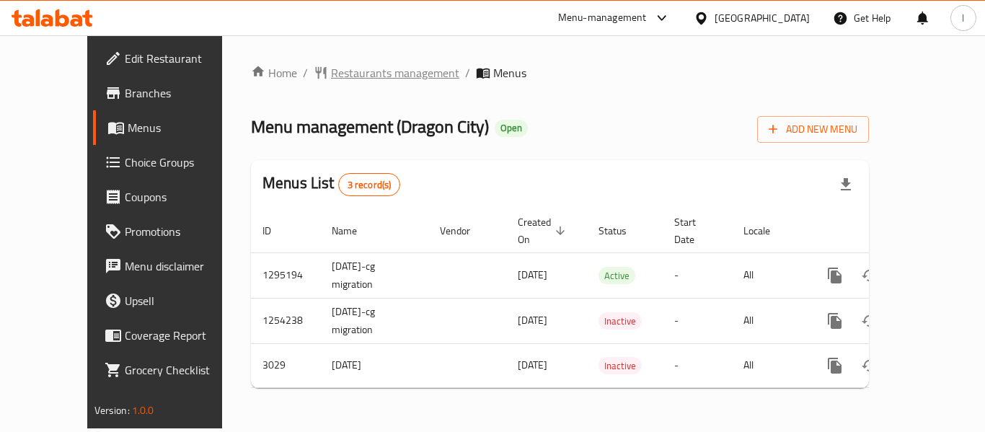
click at [331, 70] on span "Restaurants management" at bounding box center [395, 72] width 128 height 17
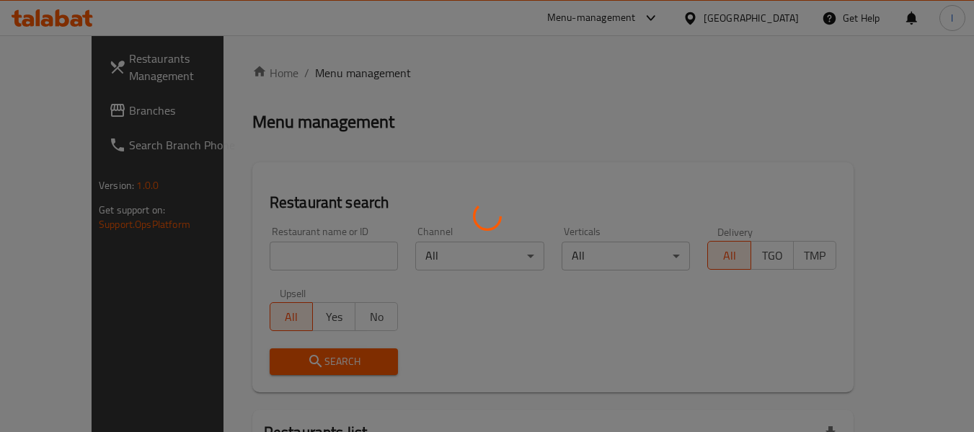
click at [280, 249] on div at bounding box center [487, 216] width 974 height 432
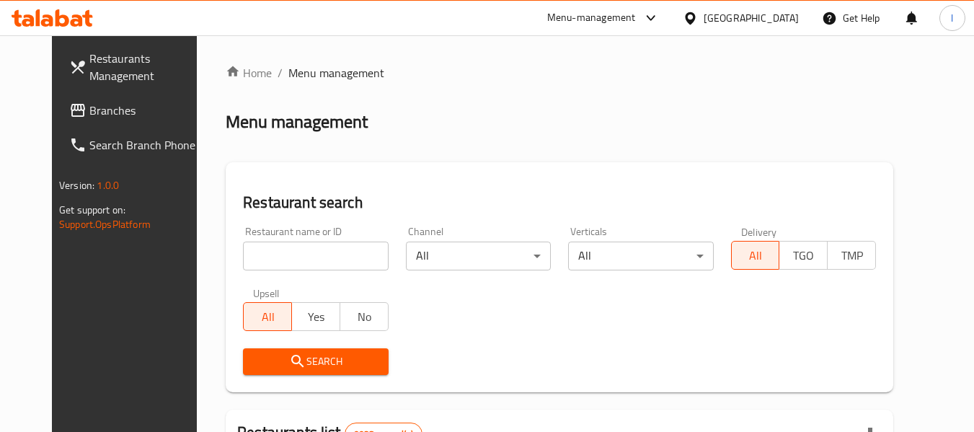
click at [272, 242] on input "search" at bounding box center [315, 256] width 145 height 29
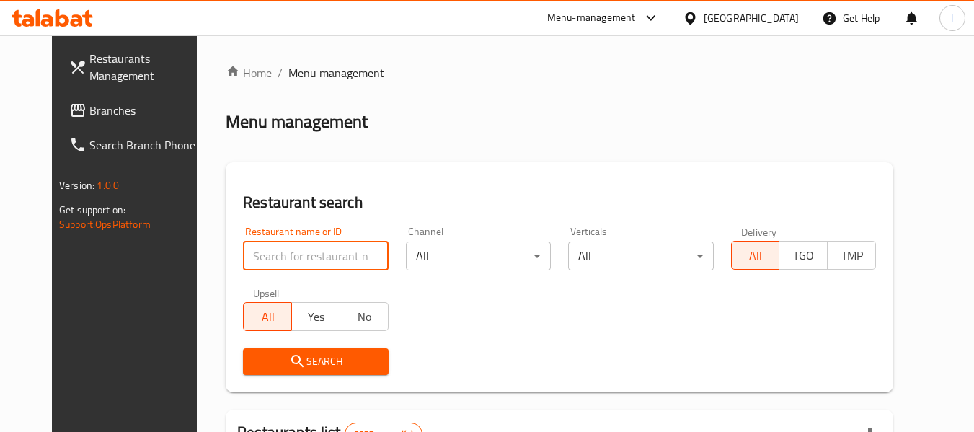
paste input "2012"
type input "2012"
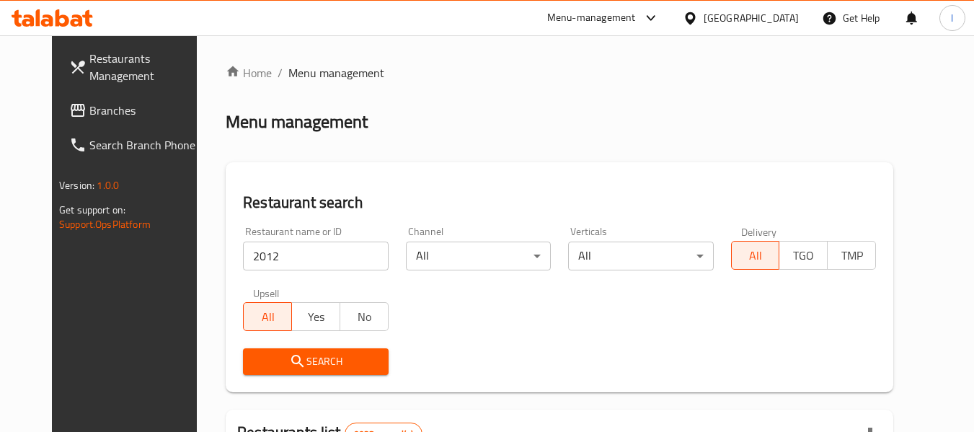
click at [339, 360] on span "Search" at bounding box center [315, 362] width 122 height 18
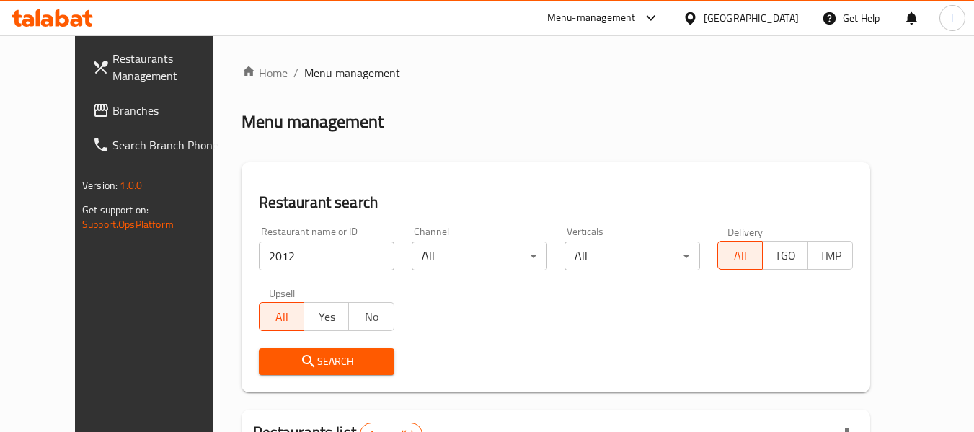
click at [112, 105] on span "Branches" at bounding box center [169, 110] width 114 height 17
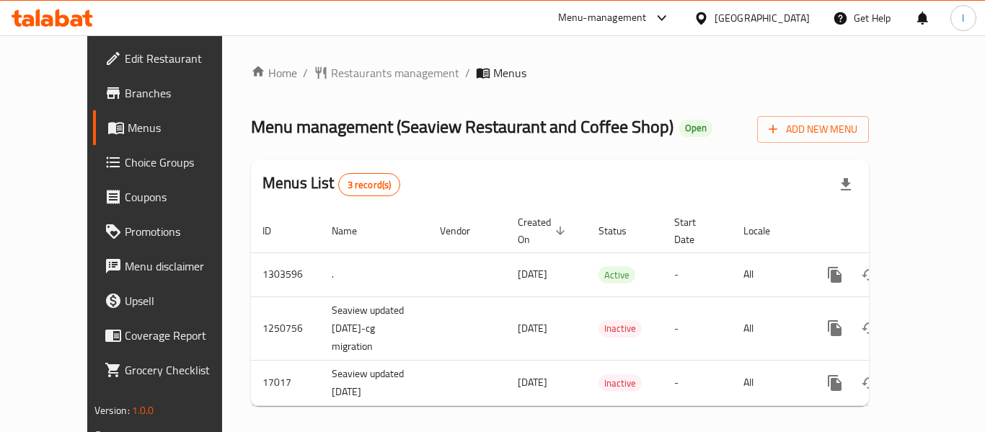
click at [486, 45] on div "Home / Restaurants management / Menus Menu management ( Seaview Restaurant and …" at bounding box center [559, 240] width 675 height 411
click at [331, 80] on span "Restaurants management" at bounding box center [395, 72] width 128 height 17
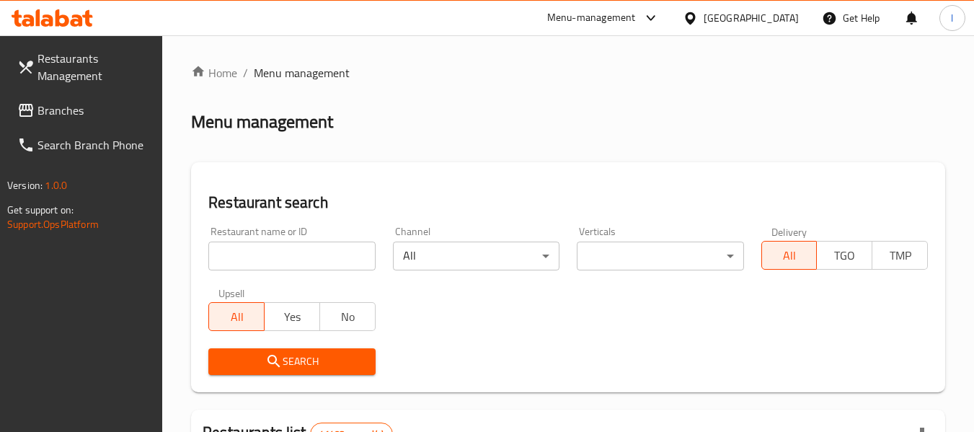
click at [290, 260] on input "search" at bounding box center [291, 256] width 167 height 29
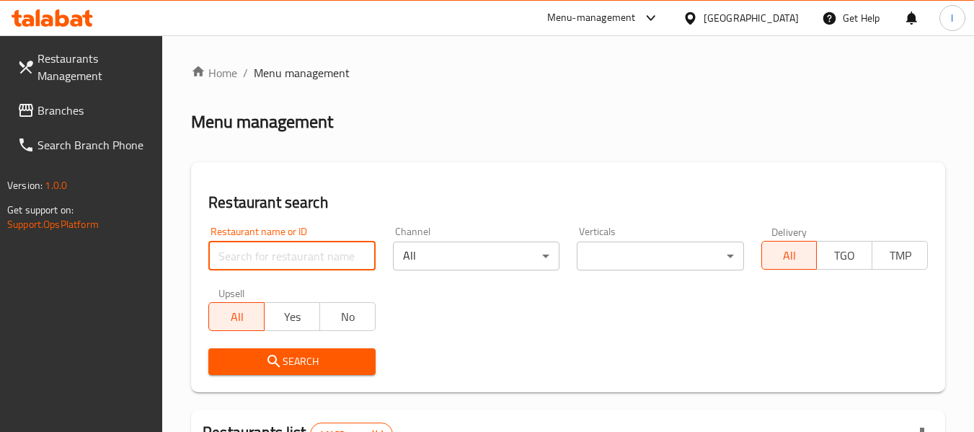
paste input "1214"
type input "1214"
click button "Search" at bounding box center [291, 361] width 167 height 27
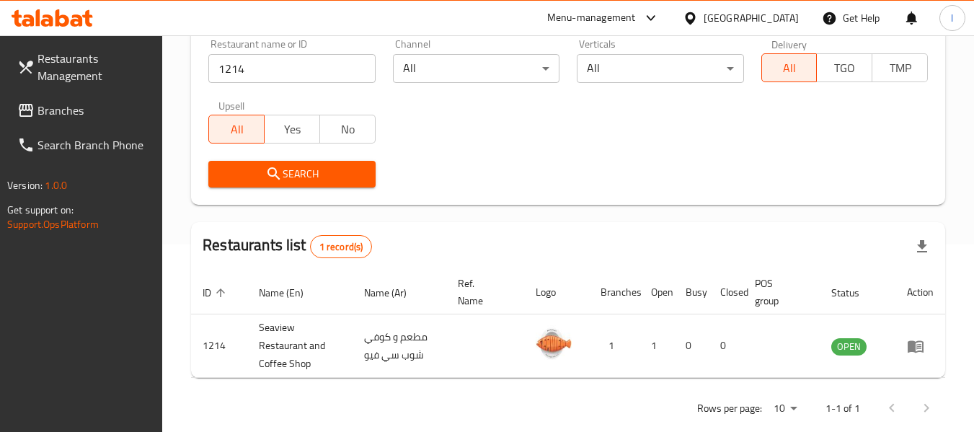
scroll to position [211, 0]
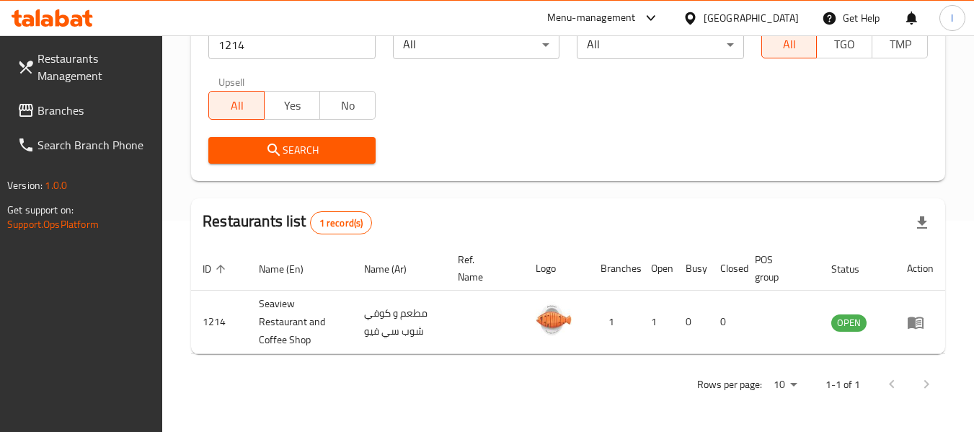
click at [22, 109] on icon at bounding box center [25, 110] width 17 height 17
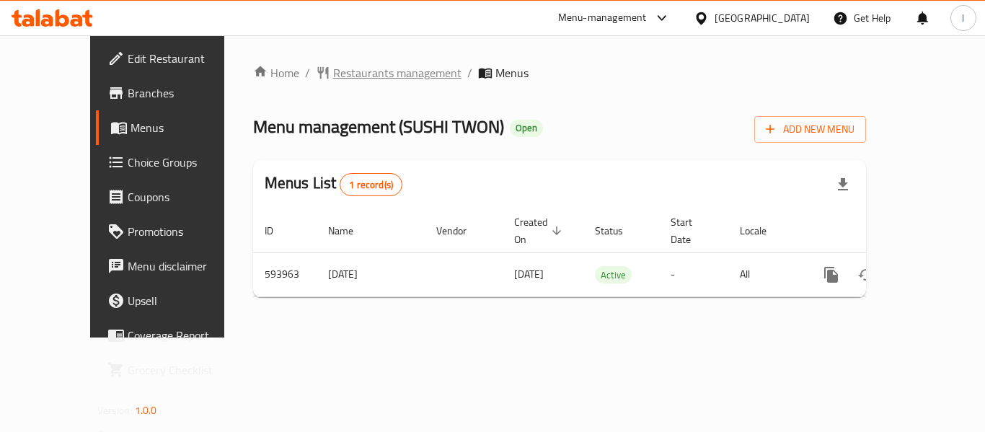
click at [333, 78] on span "Restaurants management" at bounding box center [397, 72] width 128 height 17
click at [368, 71] on span "Restaurants management" at bounding box center [397, 73] width 128 height 17
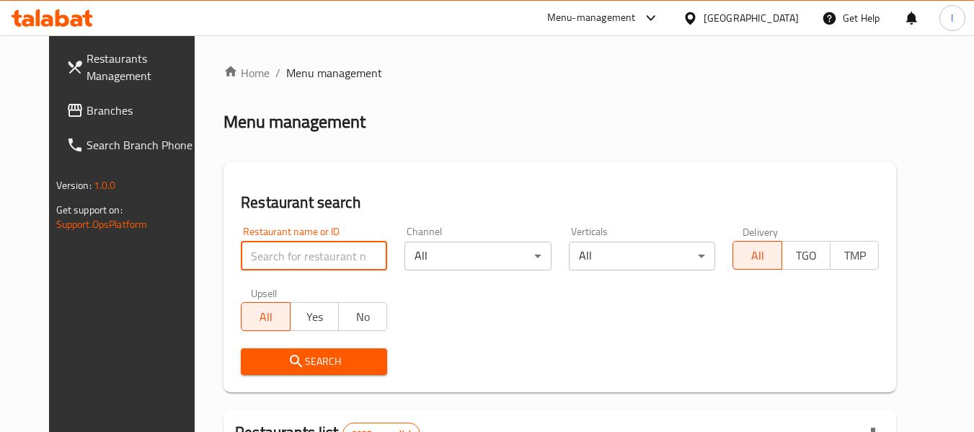
click at [293, 249] on input "search" at bounding box center [314, 256] width 146 height 29
paste input "637308"
type input "637308"
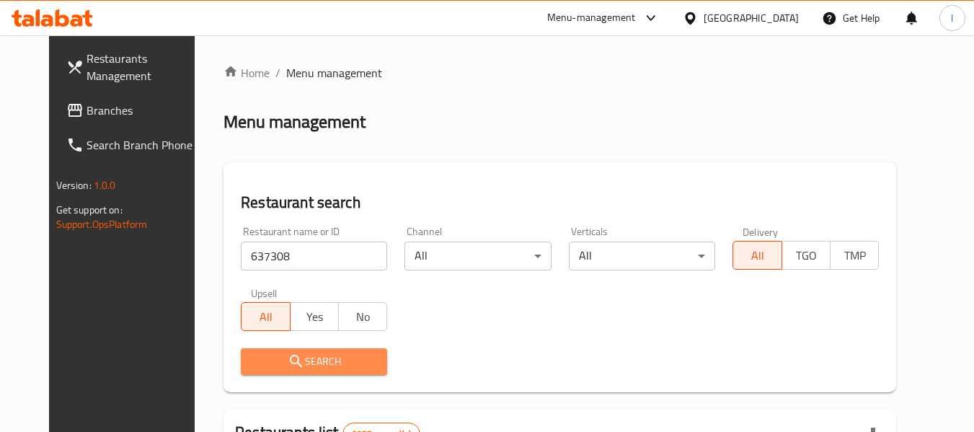
click at [328, 371] on button "Search" at bounding box center [314, 361] width 146 height 27
click at [327, 364] on div at bounding box center [487, 216] width 974 height 432
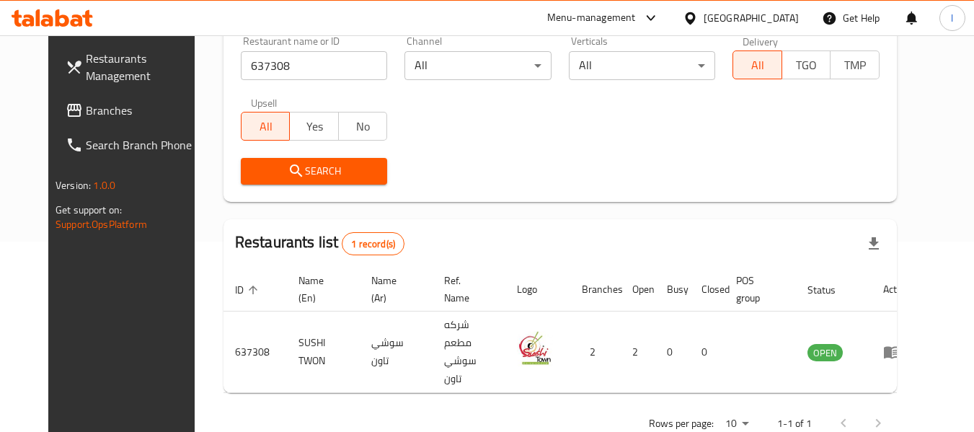
scroll to position [193, 0]
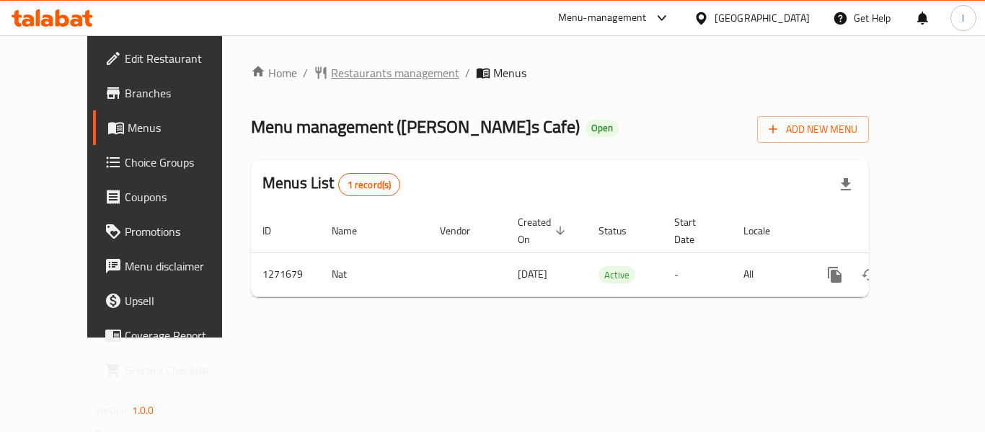
click at [349, 64] on span "Restaurants management" at bounding box center [395, 72] width 128 height 17
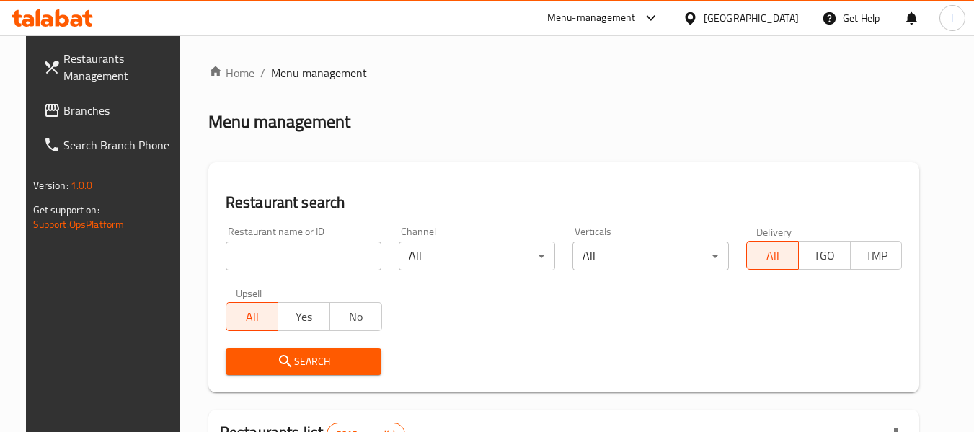
click at [244, 245] on input "search" at bounding box center [304, 256] width 156 height 29
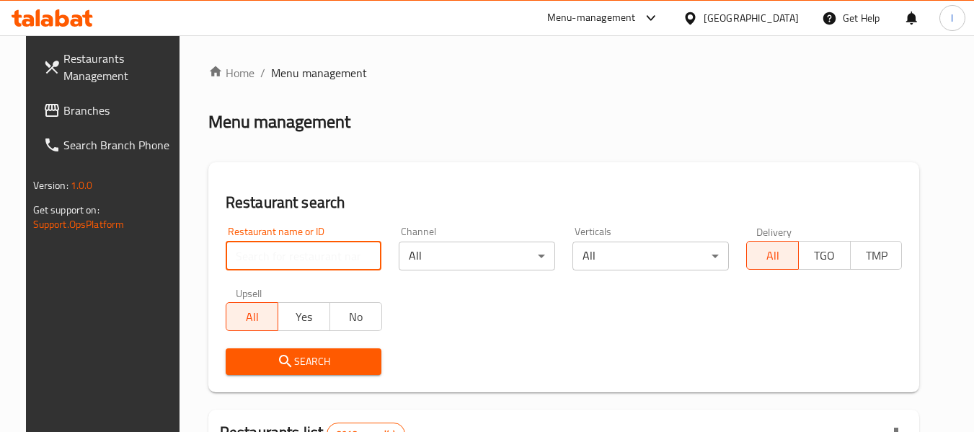
paste input "689877"
type input "689877"
click button "Search" at bounding box center [304, 361] width 156 height 27
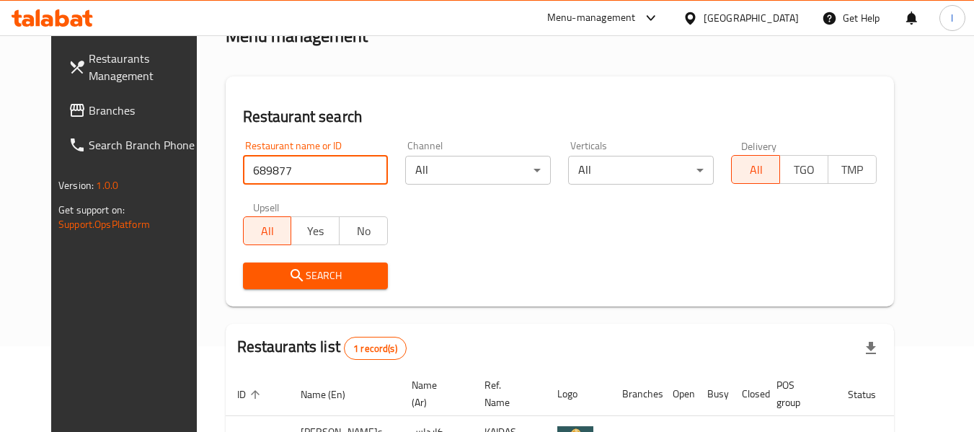
scroll to position [176, 0]
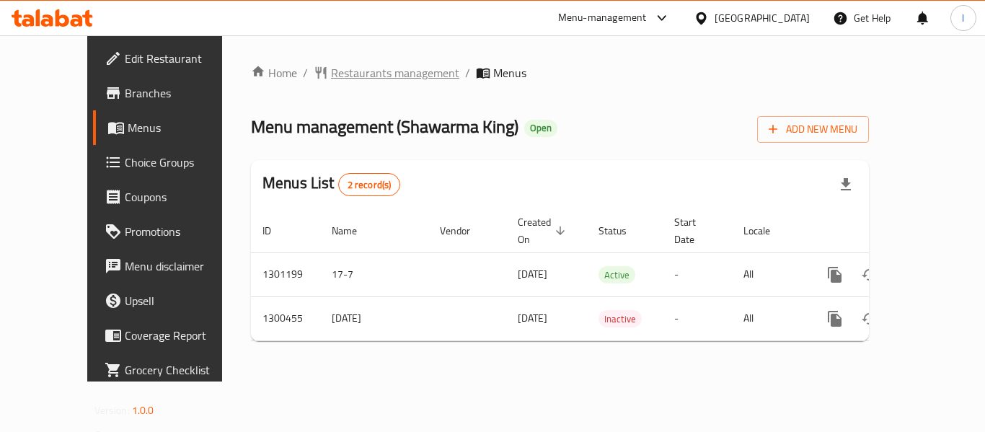
click at [370, 77] on span "Restaurants management" at bounding box center [395, 72] width 128 height 17
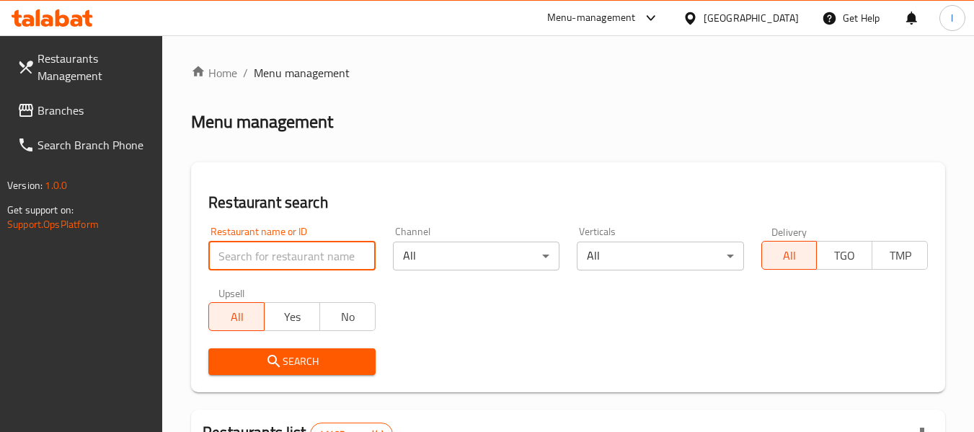
click at [278, 258] on input "search" at bounding box center [291, 256] width 167 height 29
paste input "701757"
type input "701757"
click button "Search" at bounding box center [291, 361] width 167 height 27
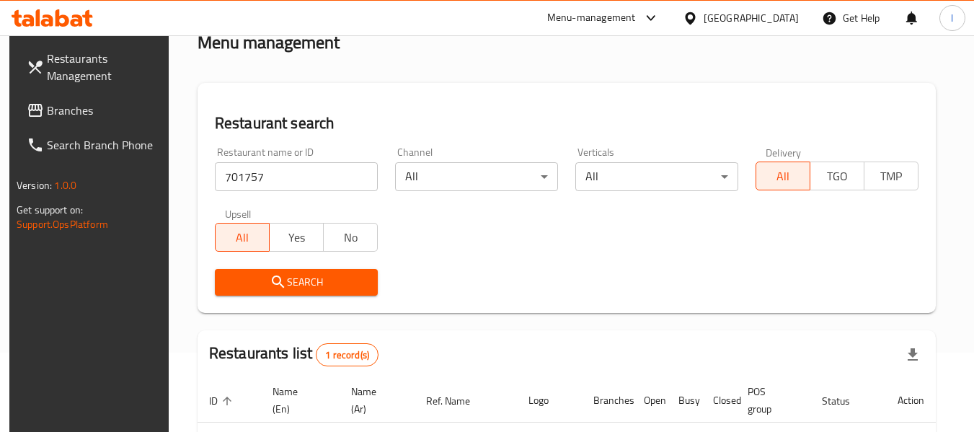
scroll to position [211, 0]
